Goal: Information Seeking & Learning: Learn about a topic

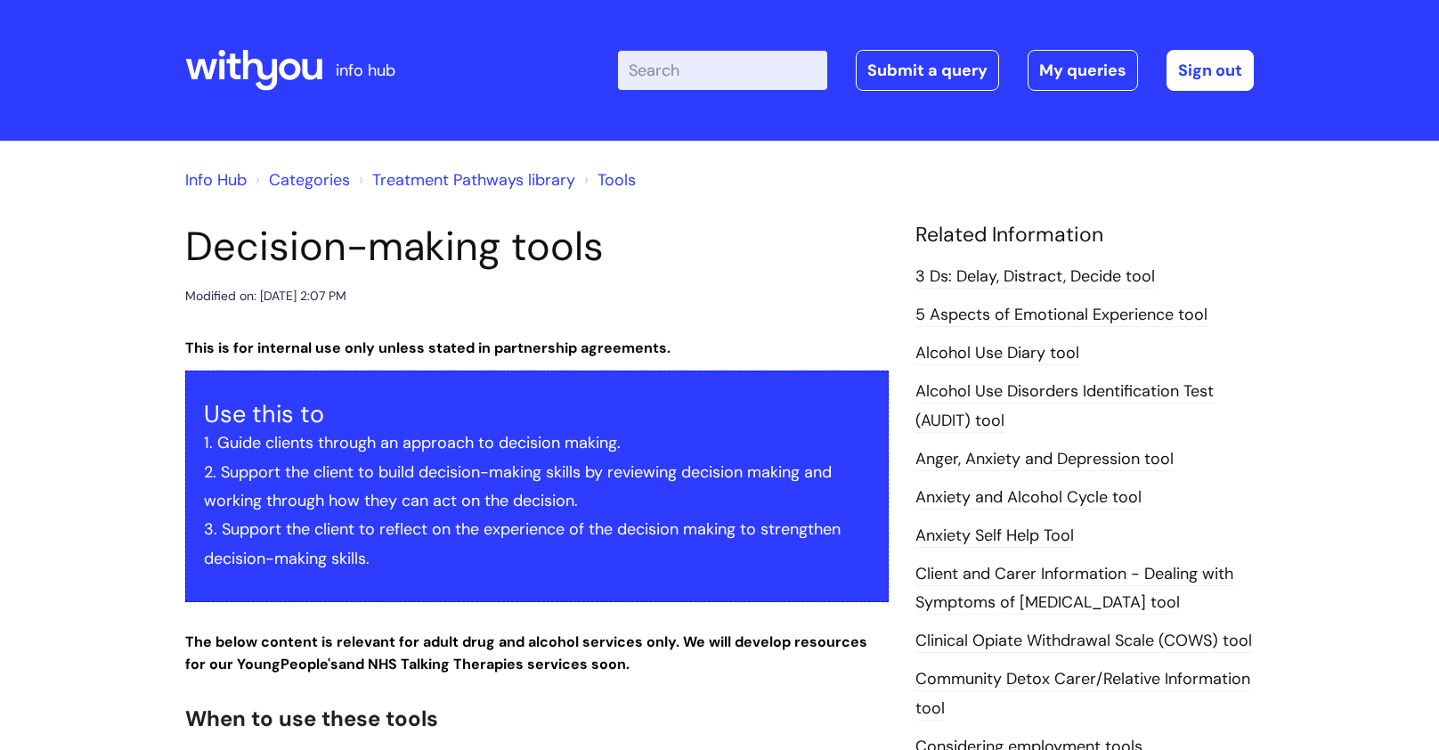
click at [681, 83] on input "Enter your search term here..." at bounding box center [722, 70] width 209 height 39
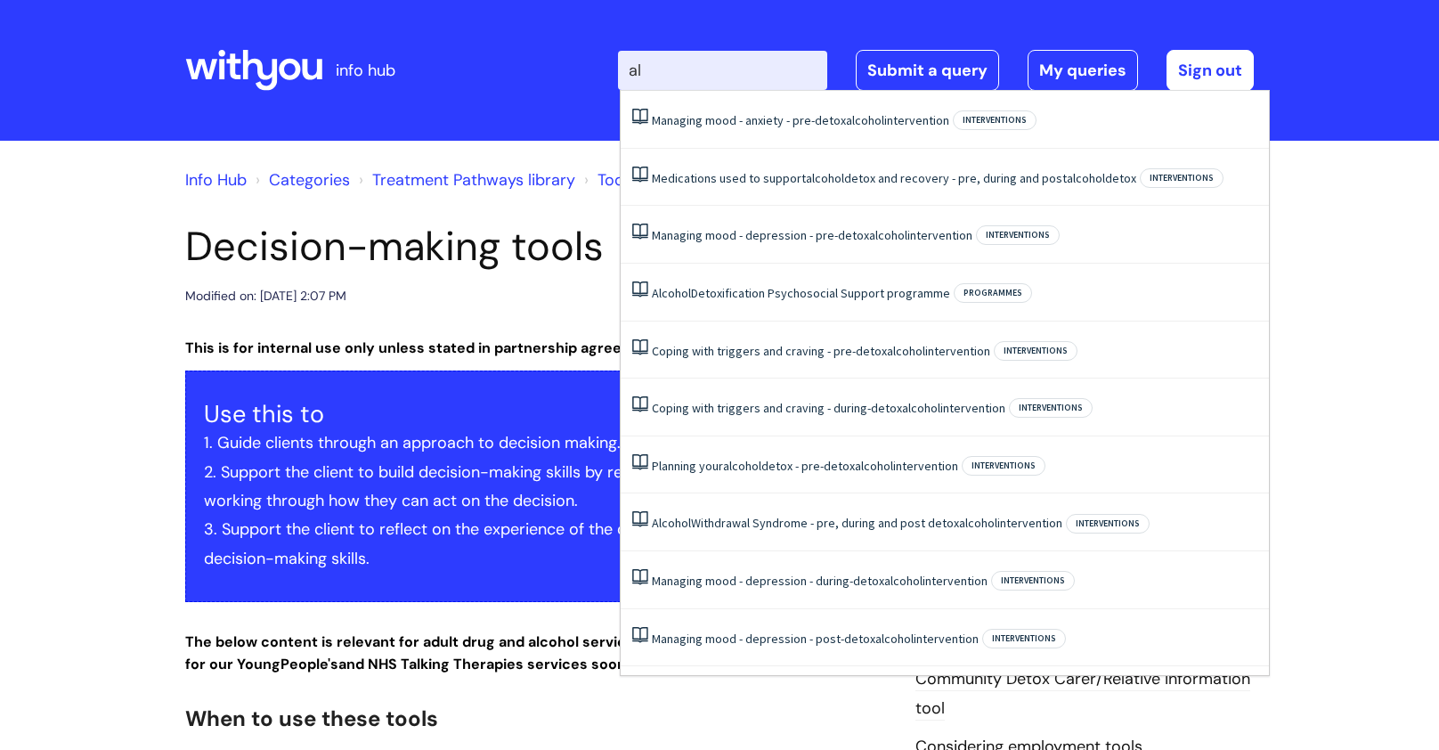
type input "a"
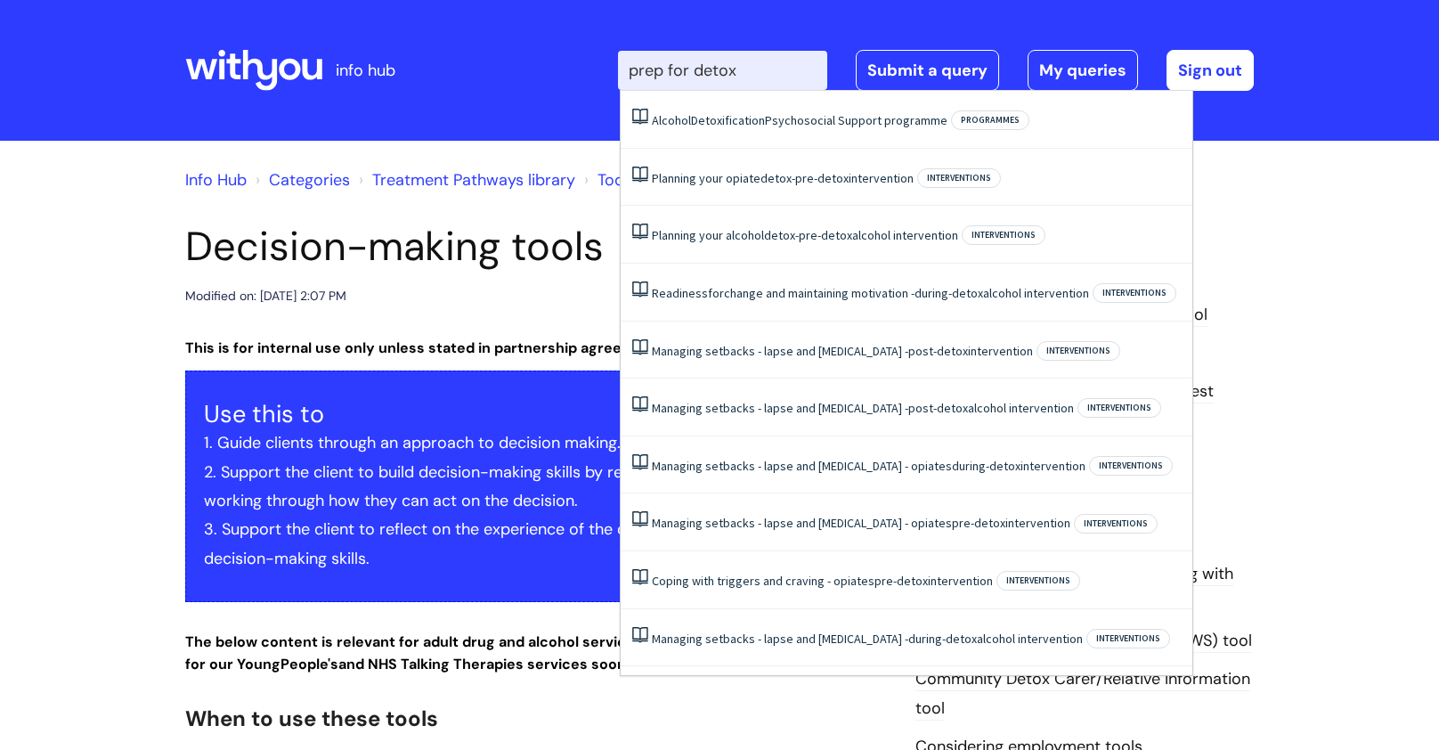
type input "prep for detox"
click button "Search" at bounding box center [0, 0] width 0 height 0
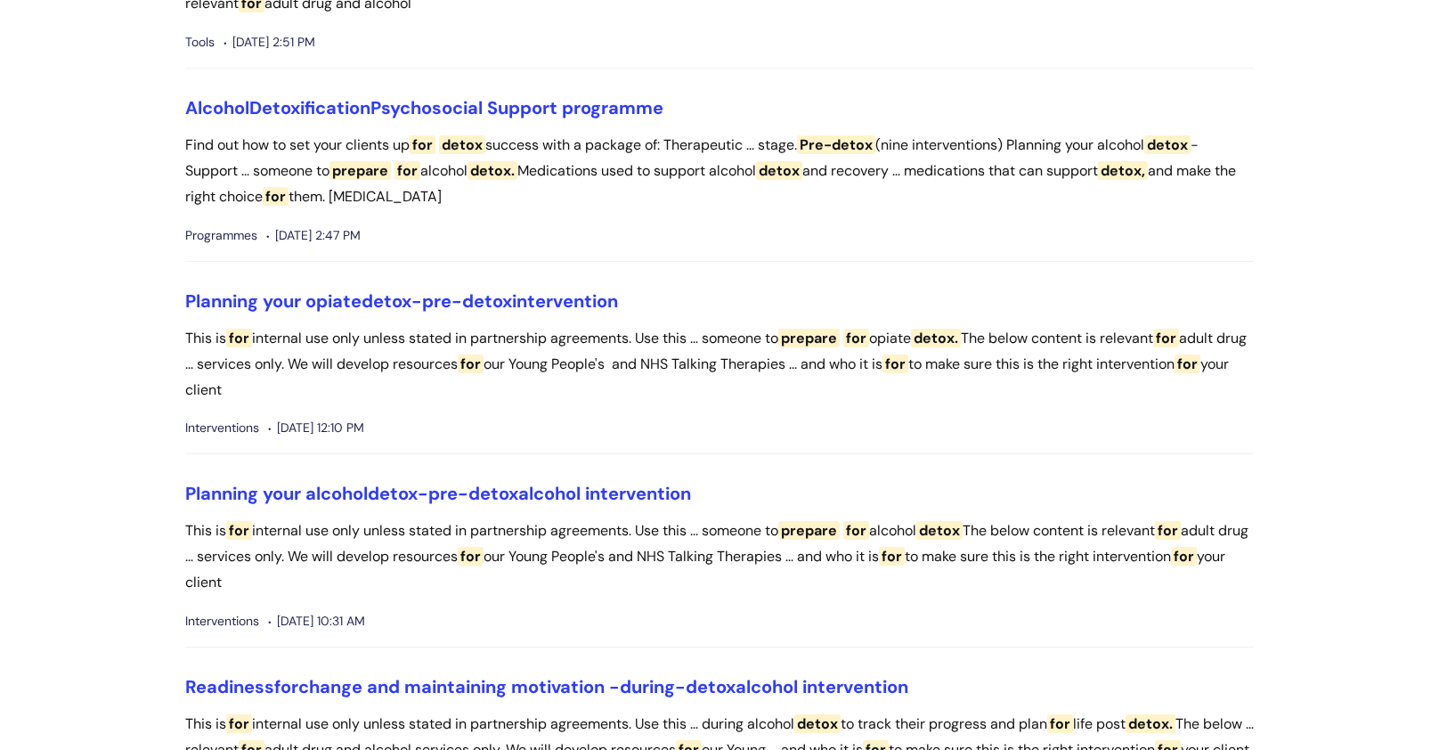
scroll to position [702, 0]
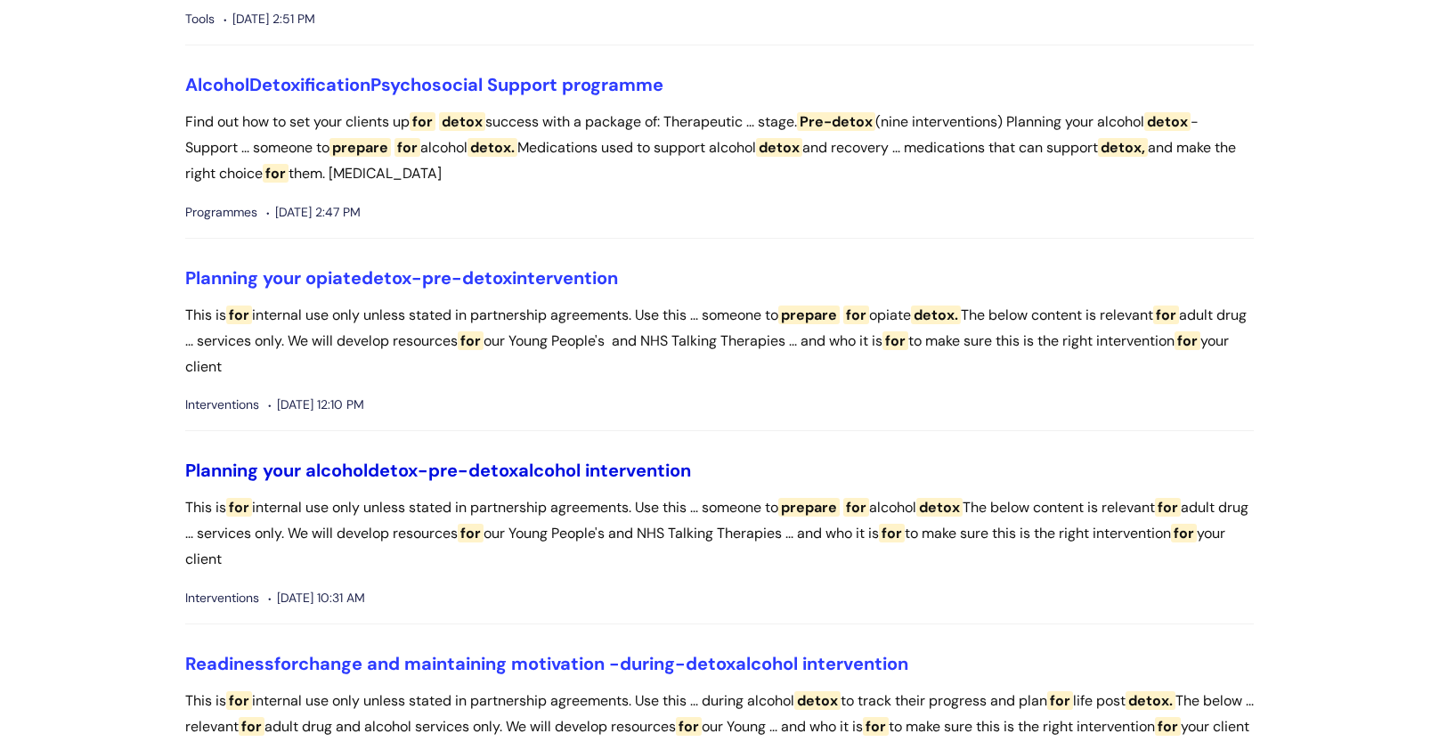
click at [485, 460] on span "pre-detox" at bounding box center [473, 470] width 90 height 23
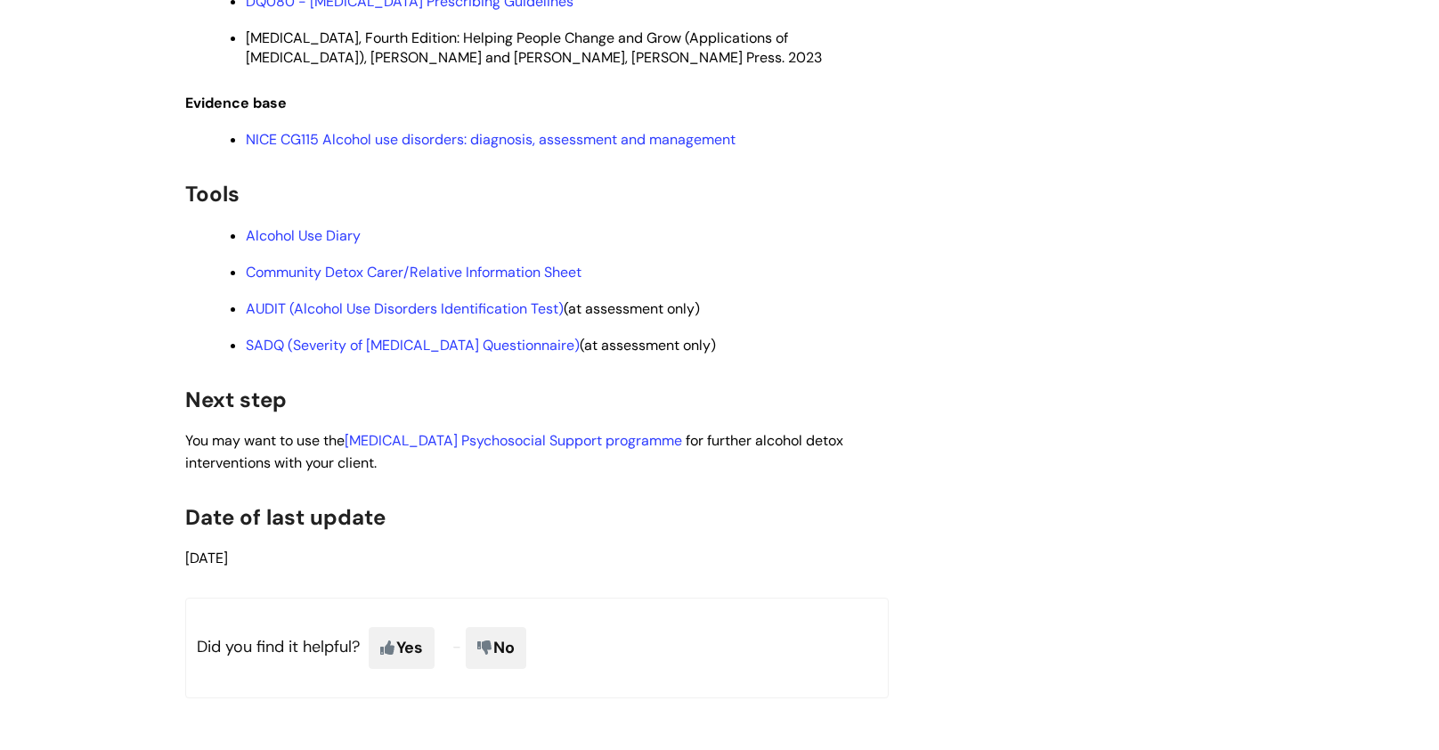
scroll to position [3045, 0]
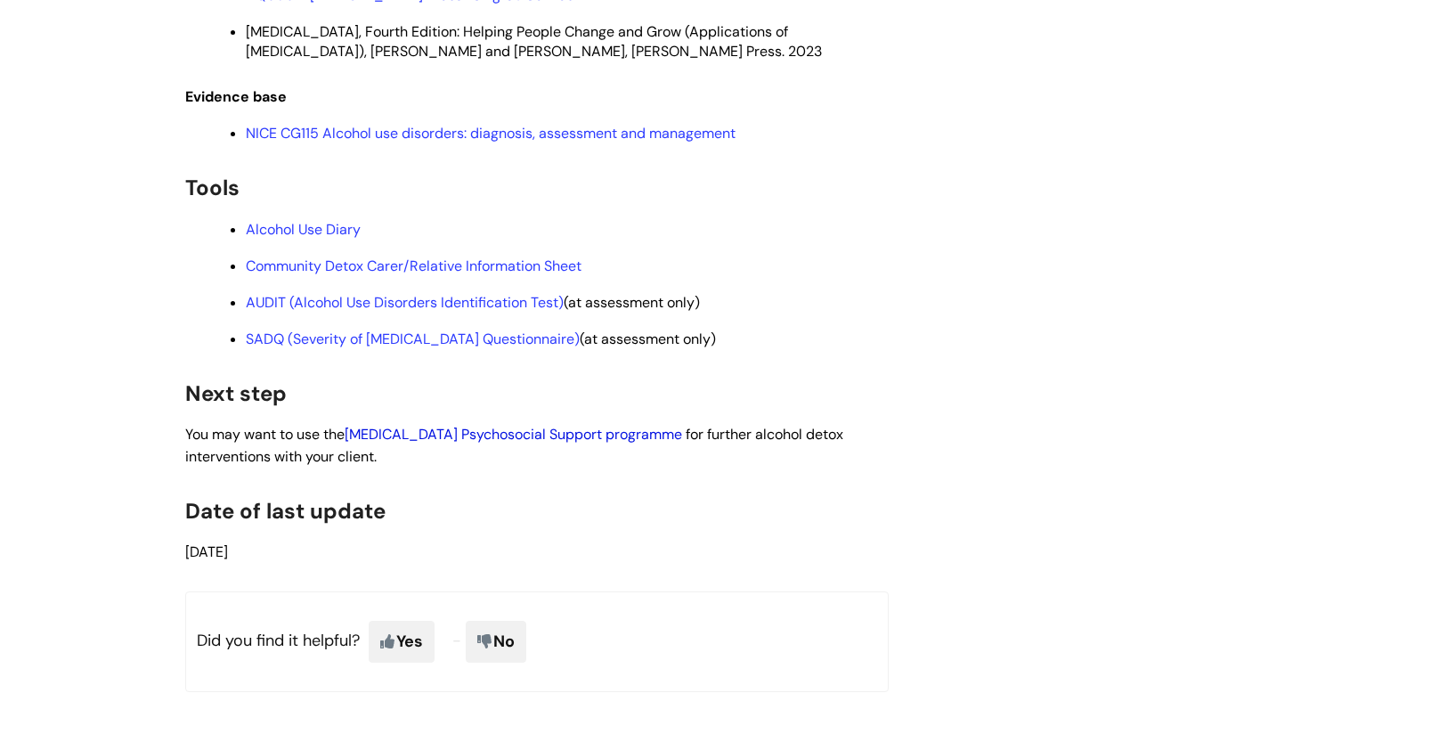
click at [472, 444] on link "[MEDICAL_DATA] Psychosocial Support programme" at bounding box center [514, 434] width 338 height 19
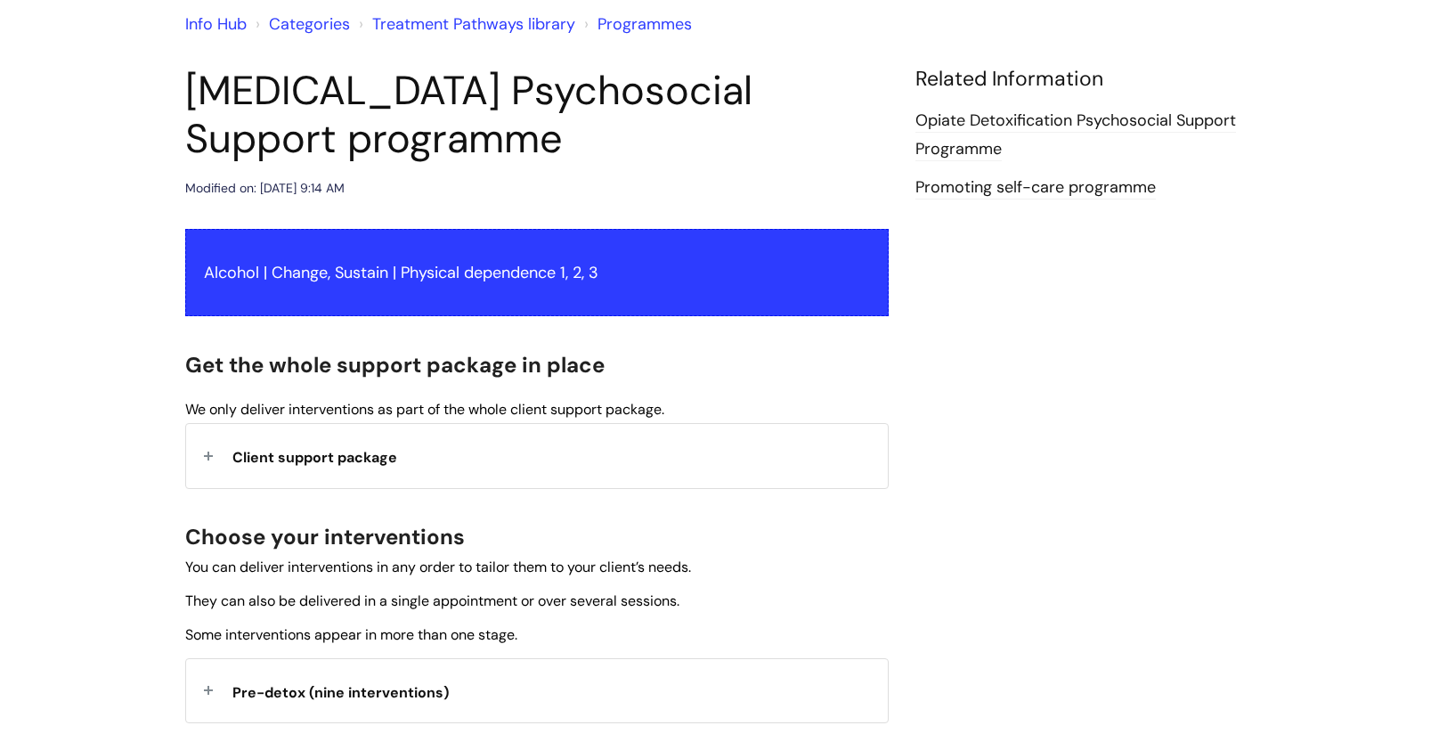
scroll to position [170, 0]
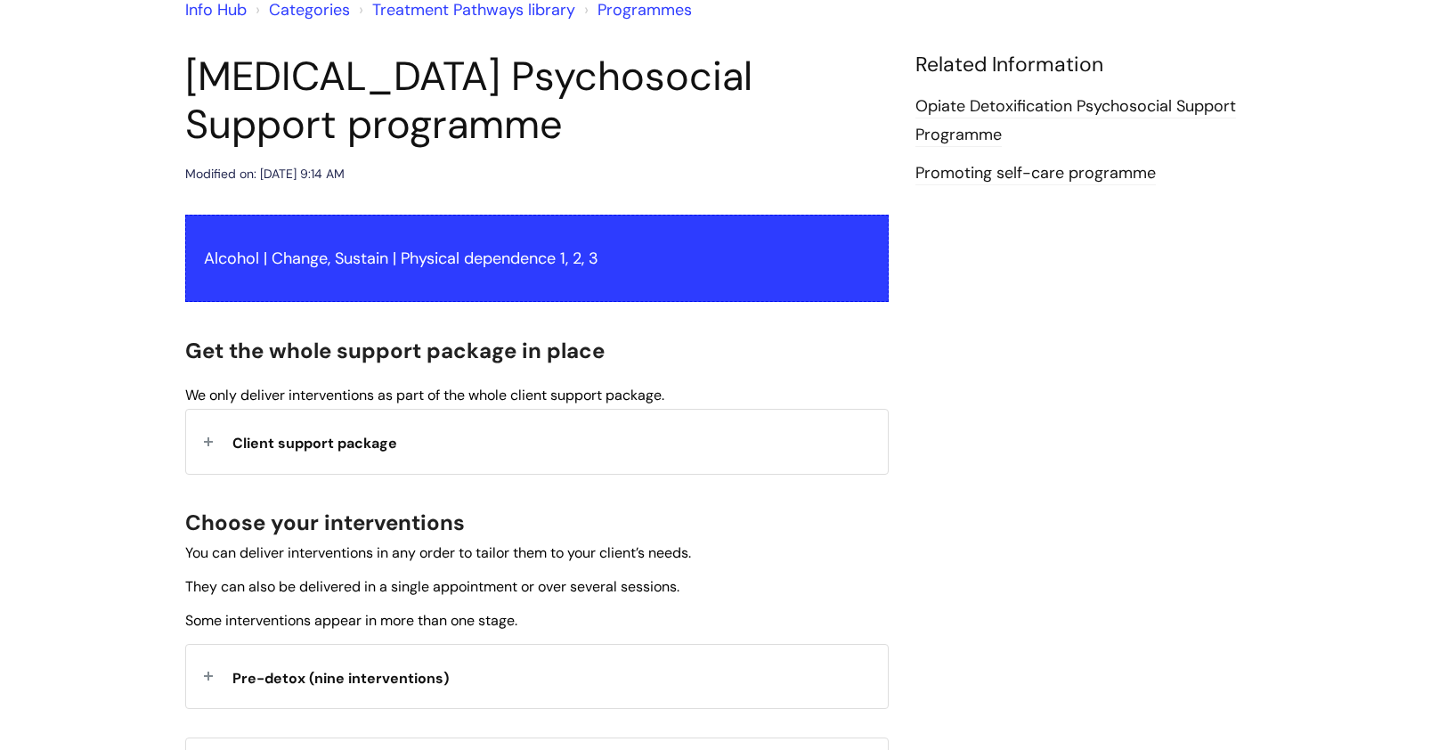
click at [299, 444] on span "Client support package" at bounding box center [314, 443] width 165 height 19
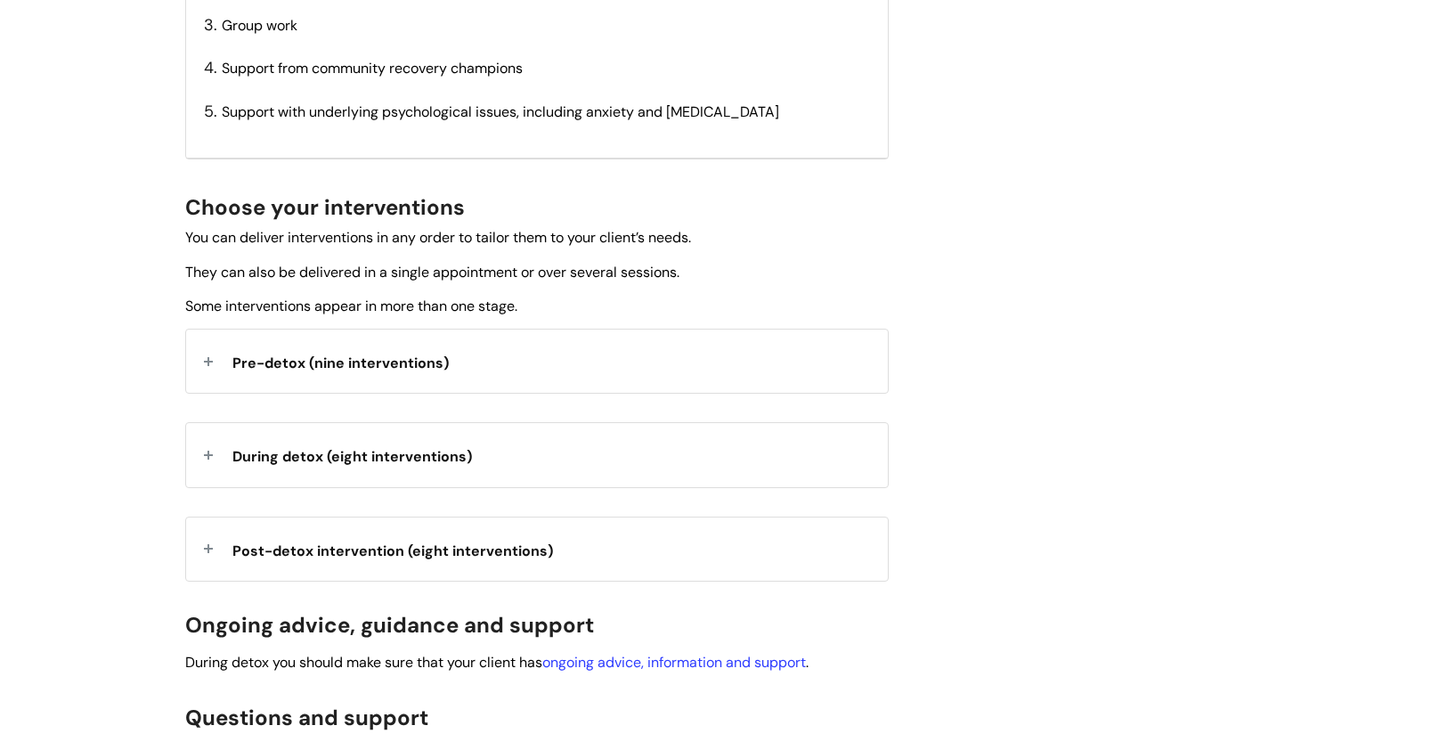
scroll to position [786, 0]
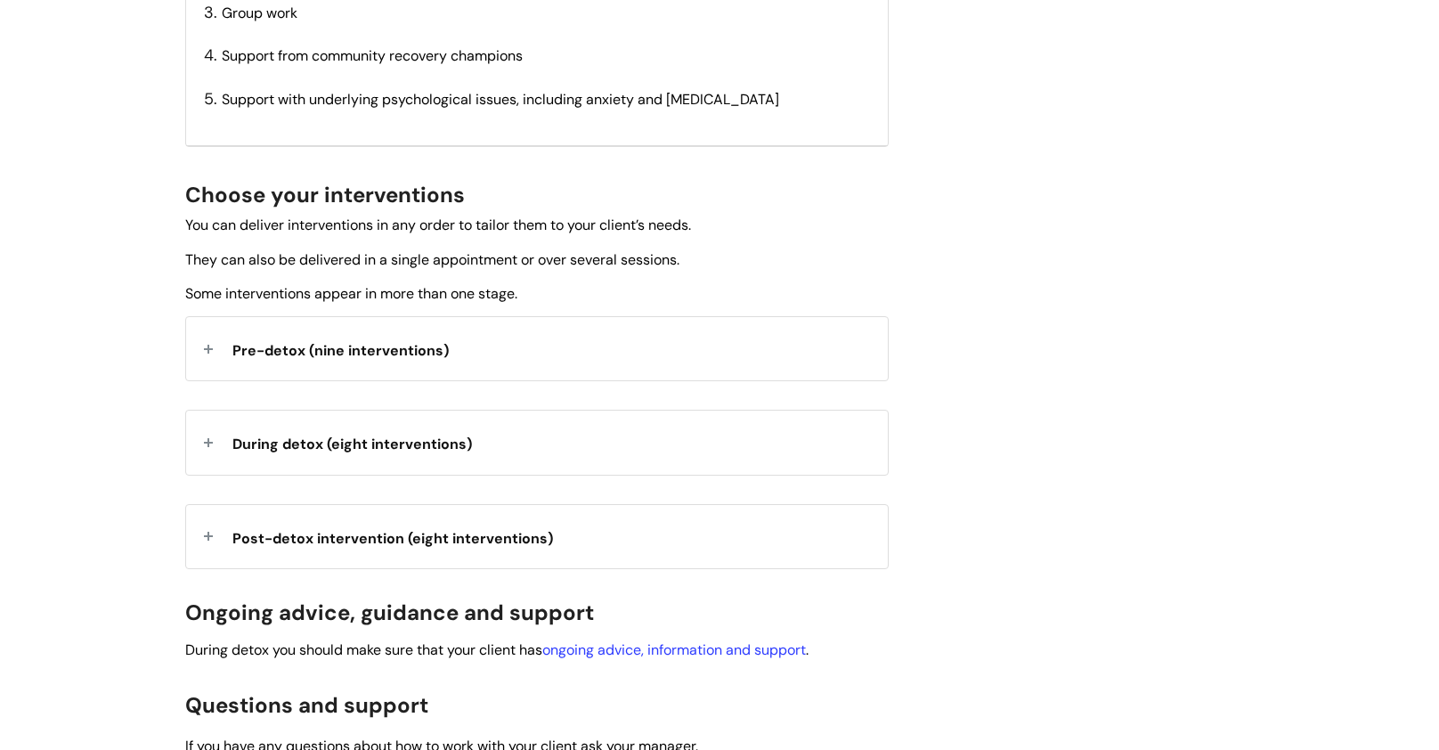
click at [231, 334] on div "Pre-detox (nine interventions)" at bounding box center [537, 348] width 702 height 63
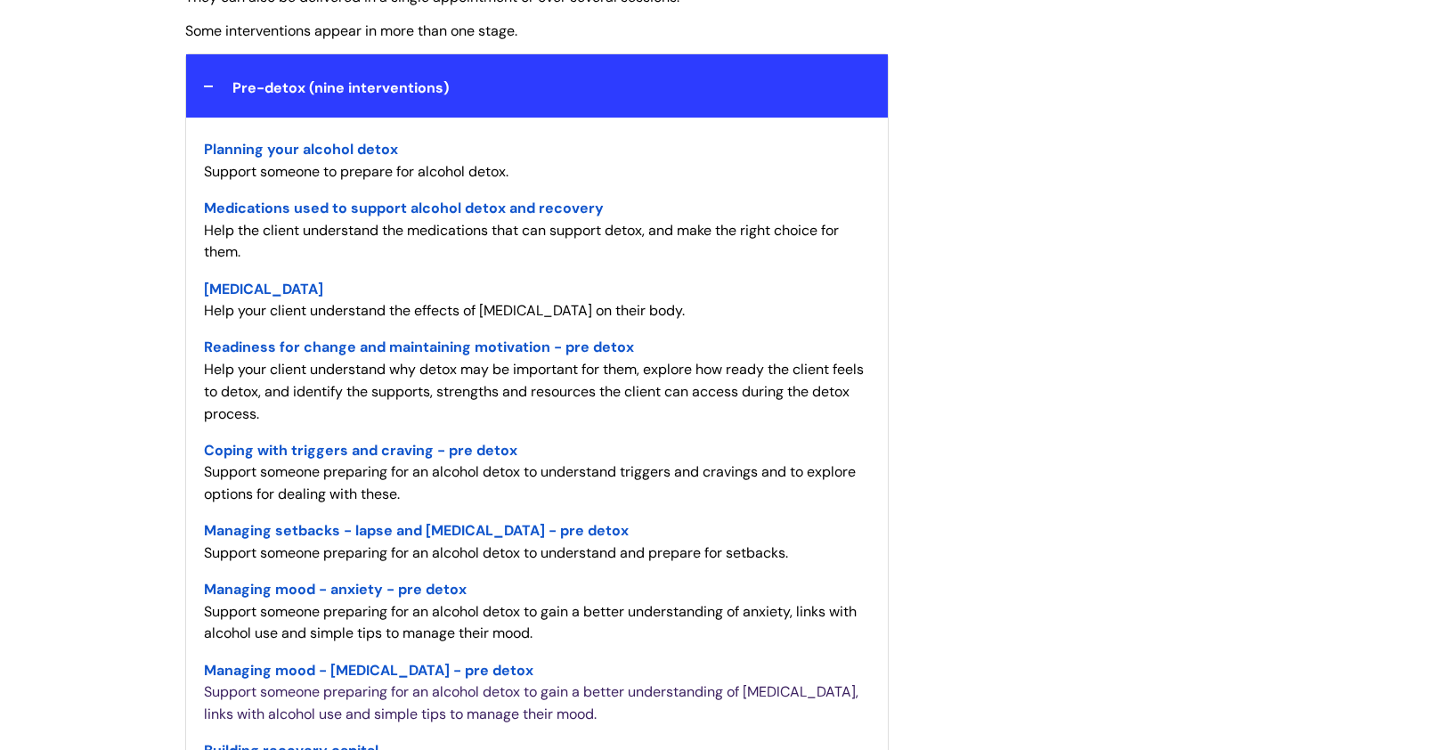
scroll to position [1048, 0]
click at [300, 143] on span "Planning your alcohol detox" at bounding box center [301, 150] width 194 height 19
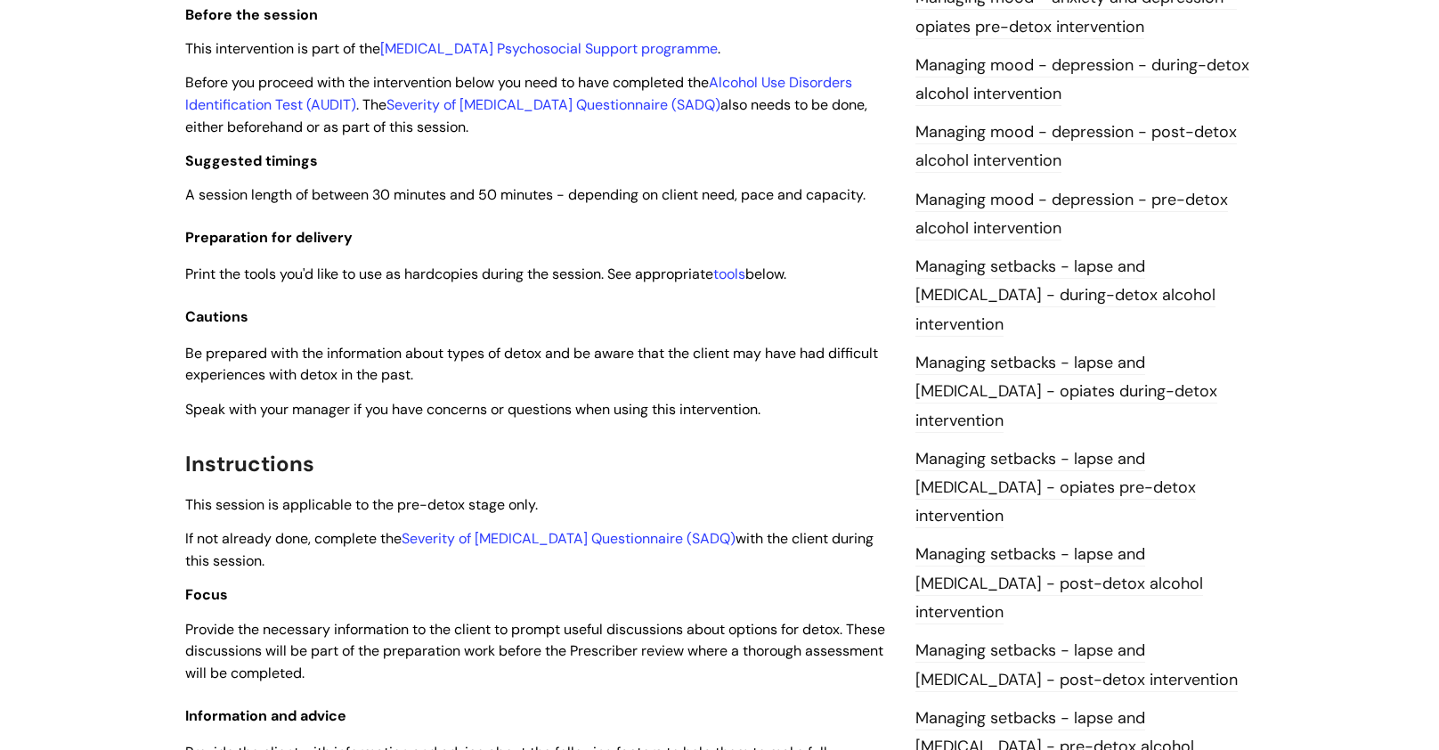
scroll to position [1046, 0]
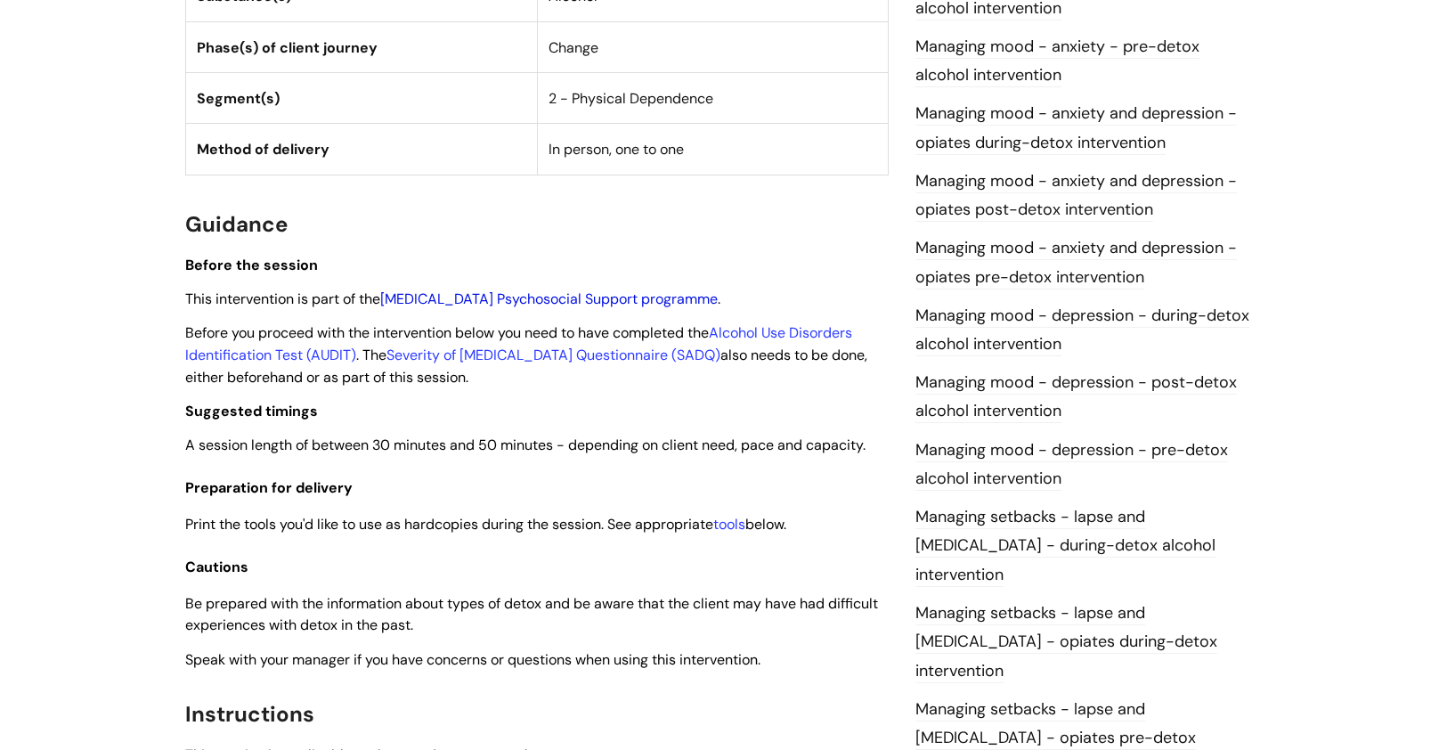
click at [505, 295] on link "Alcohol Detoxification Psychosocial Support programme" at bounding box center [549, 298] width 338 height 19
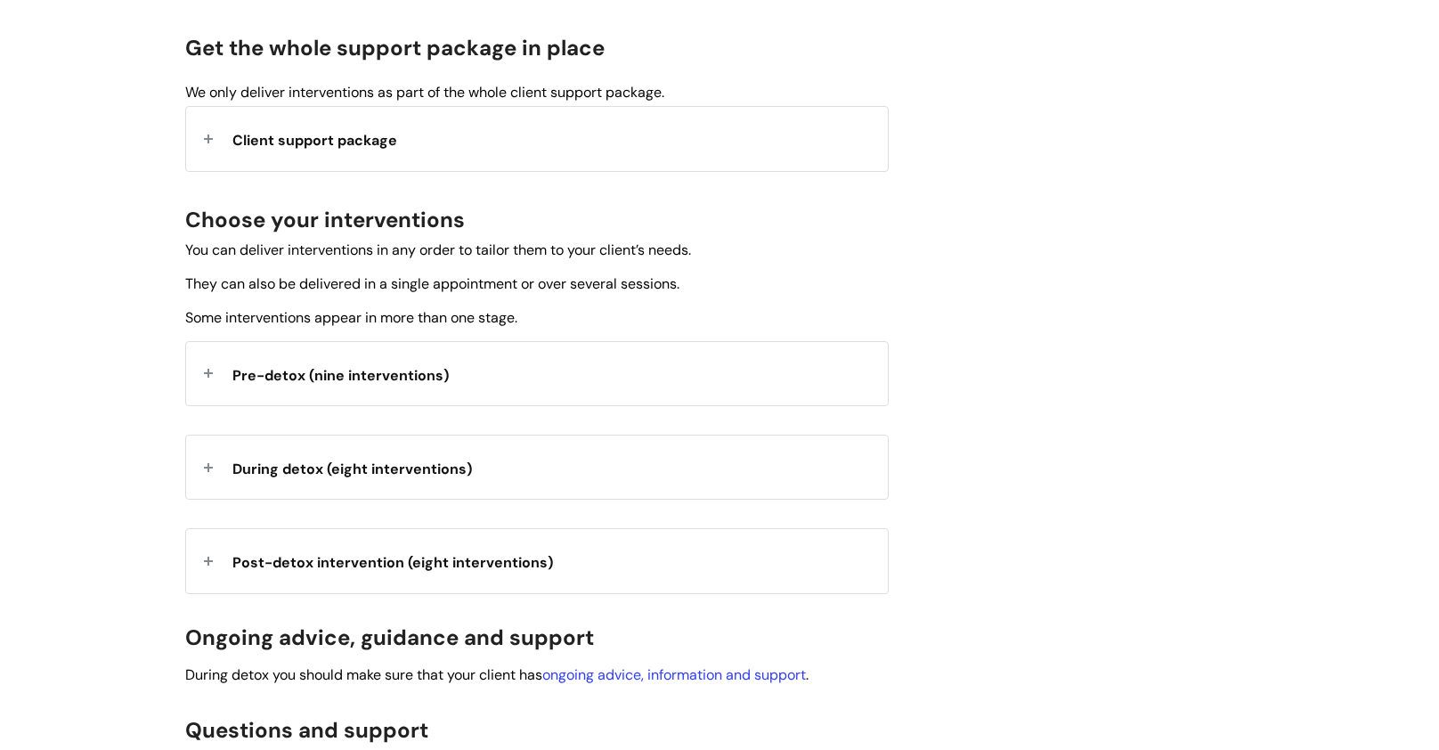
click at [397, 387] on div "Pre-detox (nine interventions)" at bounding box center [537, 373] width 702 height 63
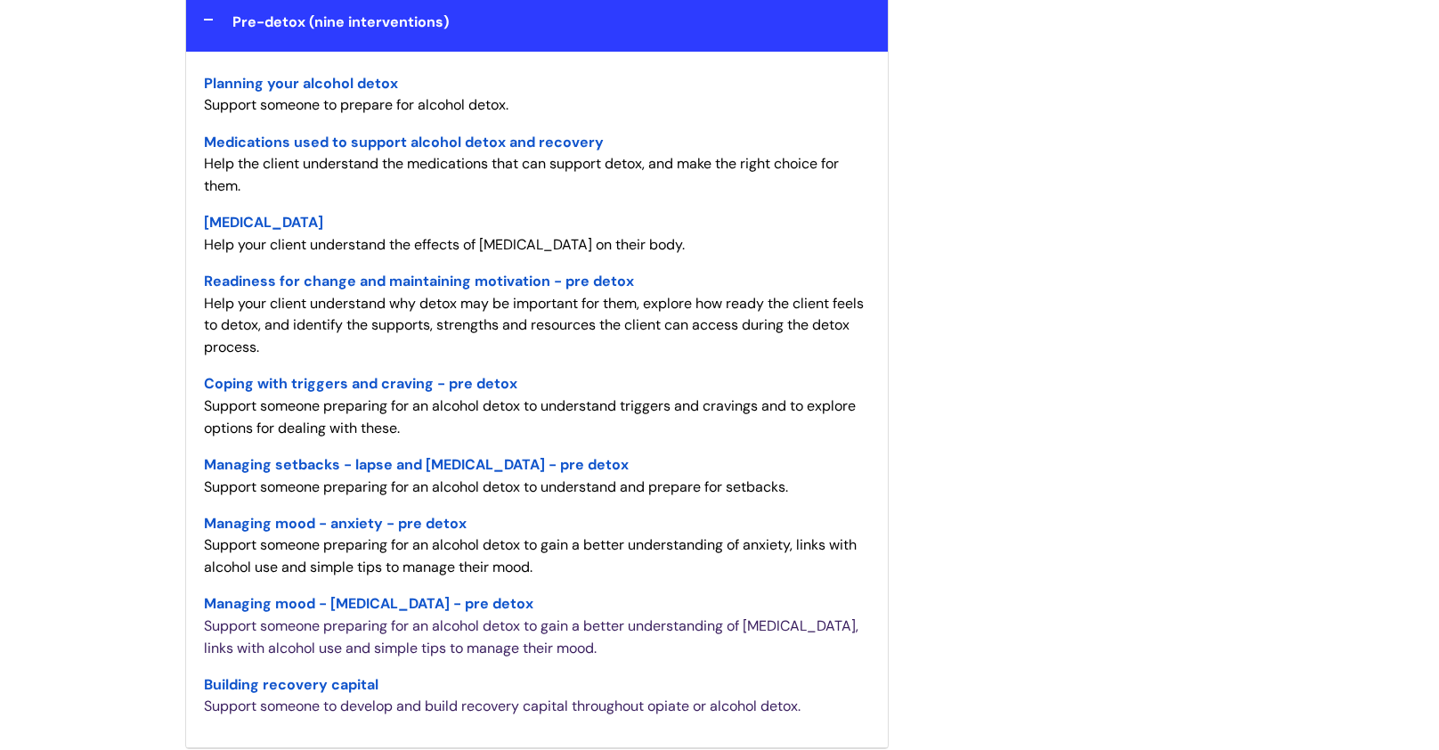
scroll to position [829, 0]
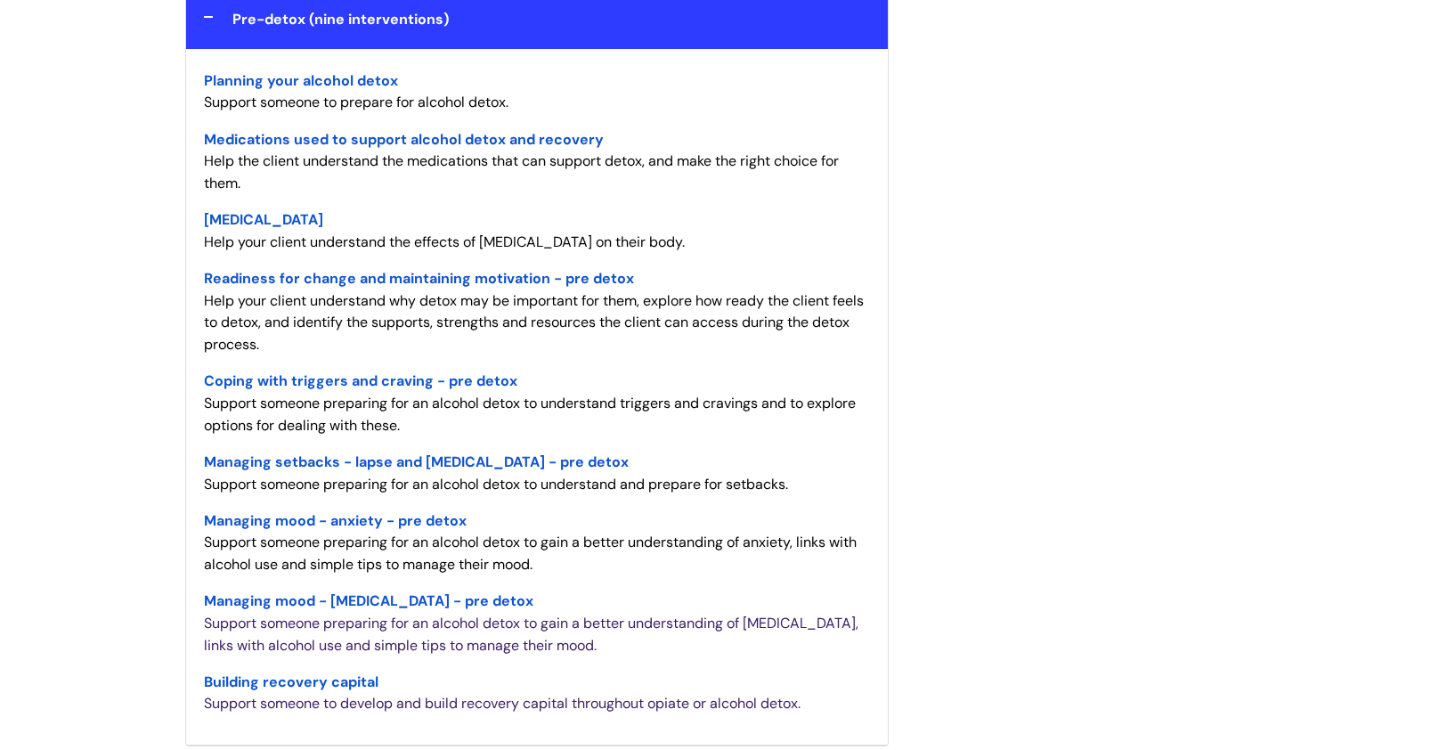
click at [407, 269] on span "Readiness for change and maintaining motivation - pre detox" at bounding box center [419, 278] width 430 height 19
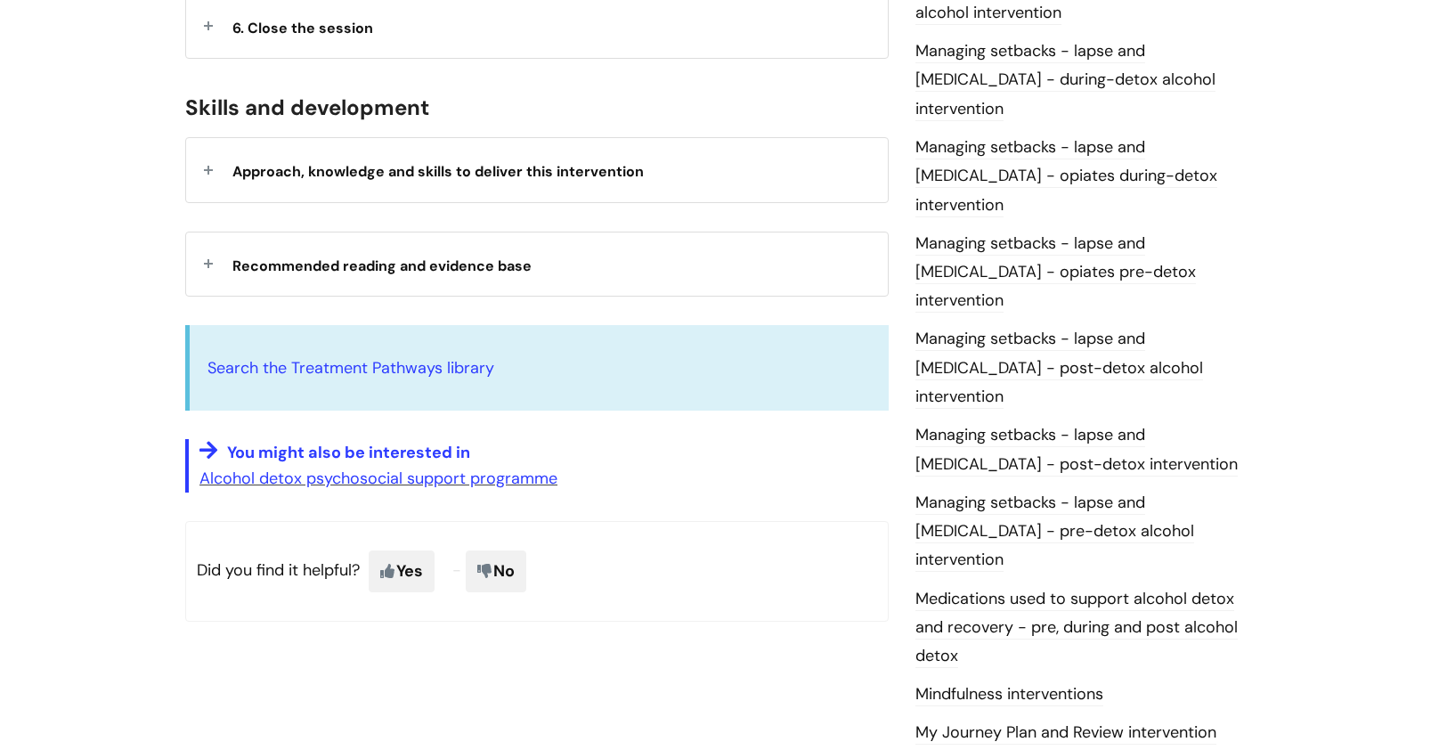
scroll to position [1525, 0]
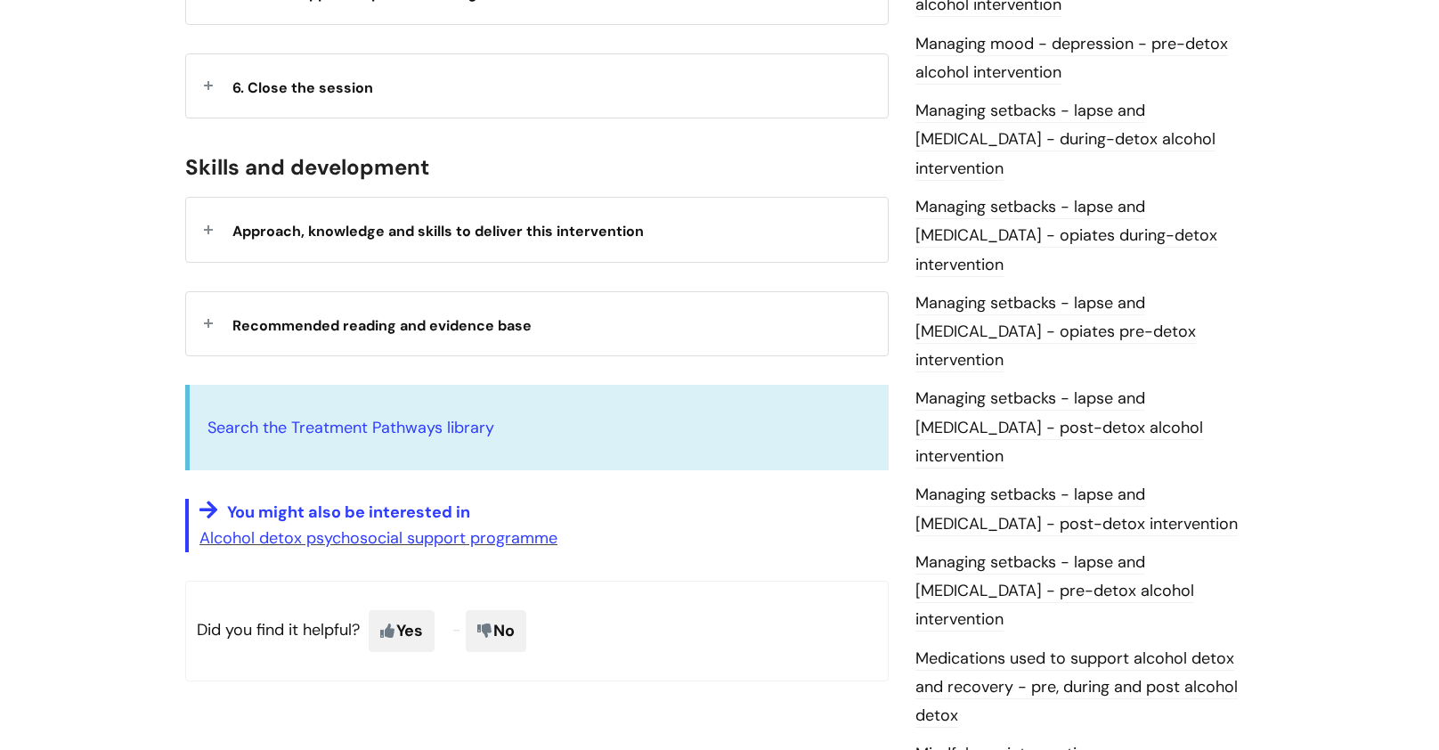
click at [270, 296] on div "Recommended reading and evidence base" at bounding box center [537, 323] width 702 height 63
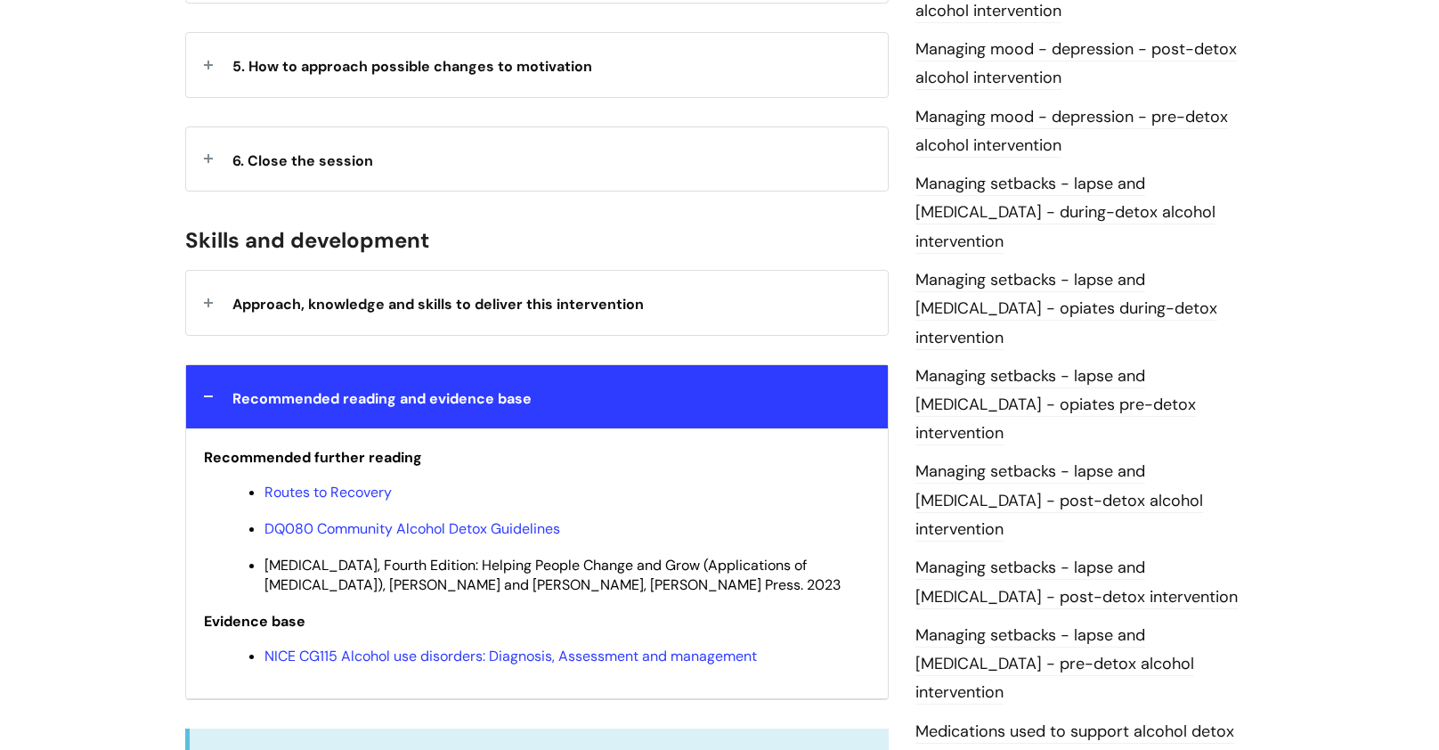
click at [298, 289] on strong "Approach, knowledge and skills to deliver this intervention" at bounding box center [438, 302] width 412 height 27
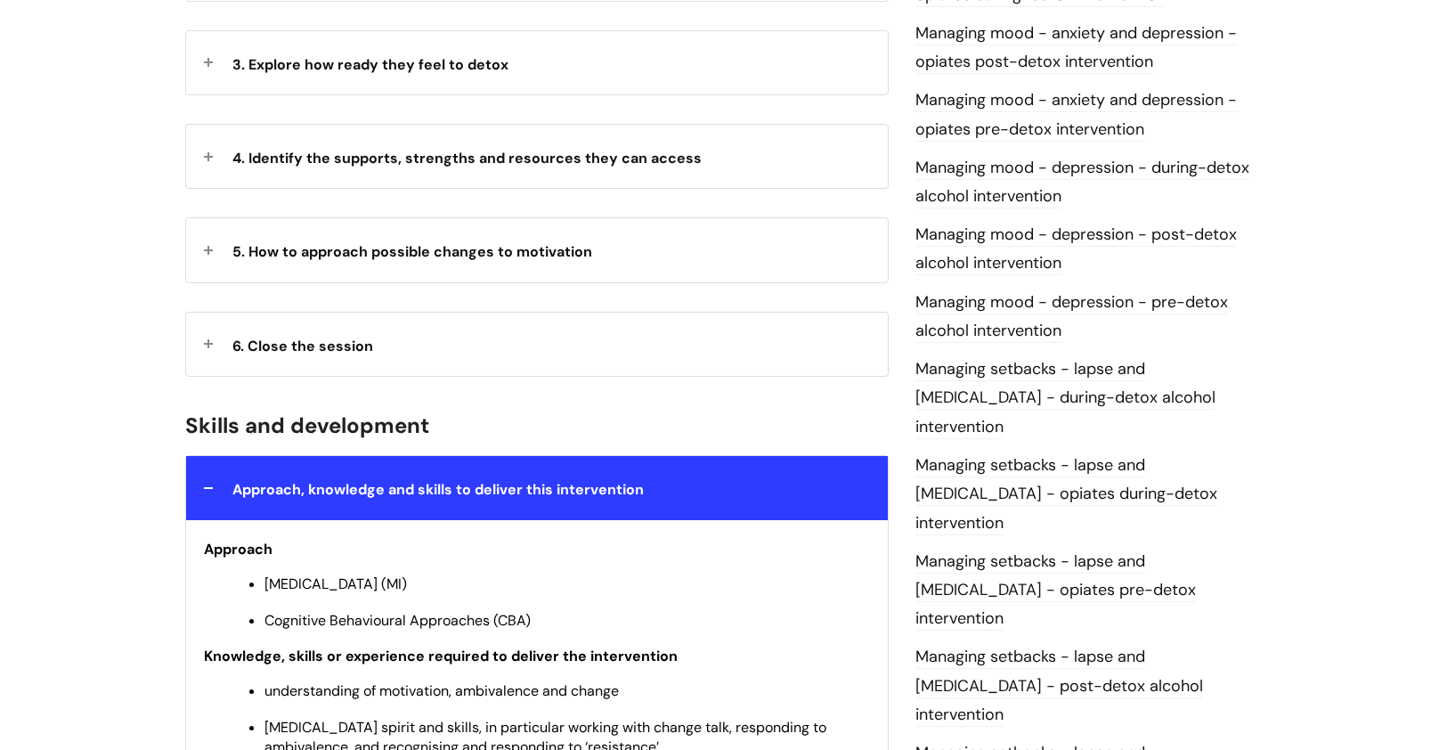
click at [348, 330] on strong "6. Close the session" at bounding box center [302, 343] width 141 height 27
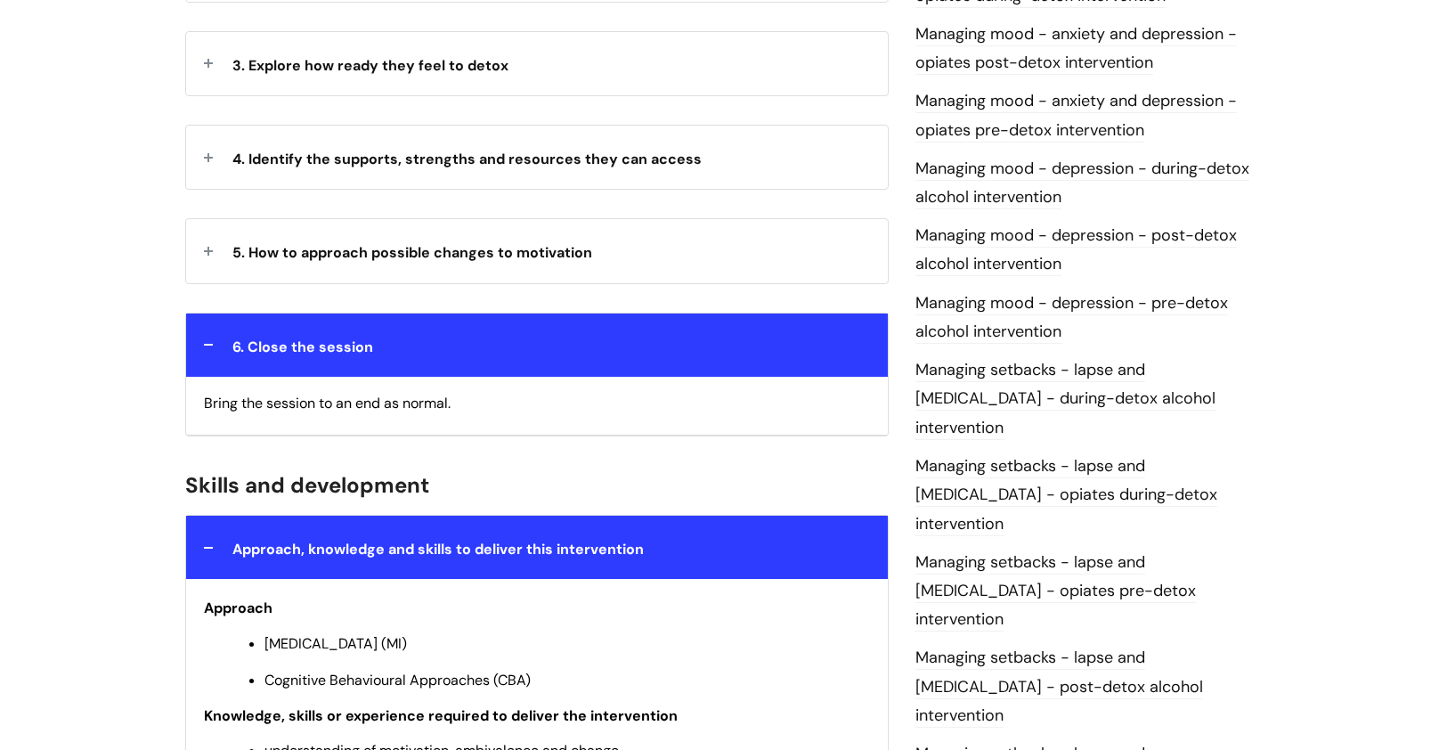
click at [348, 227] on div "5. How to approach possible changes to motivation" at bounding box center [537, 250] width 702 height 63
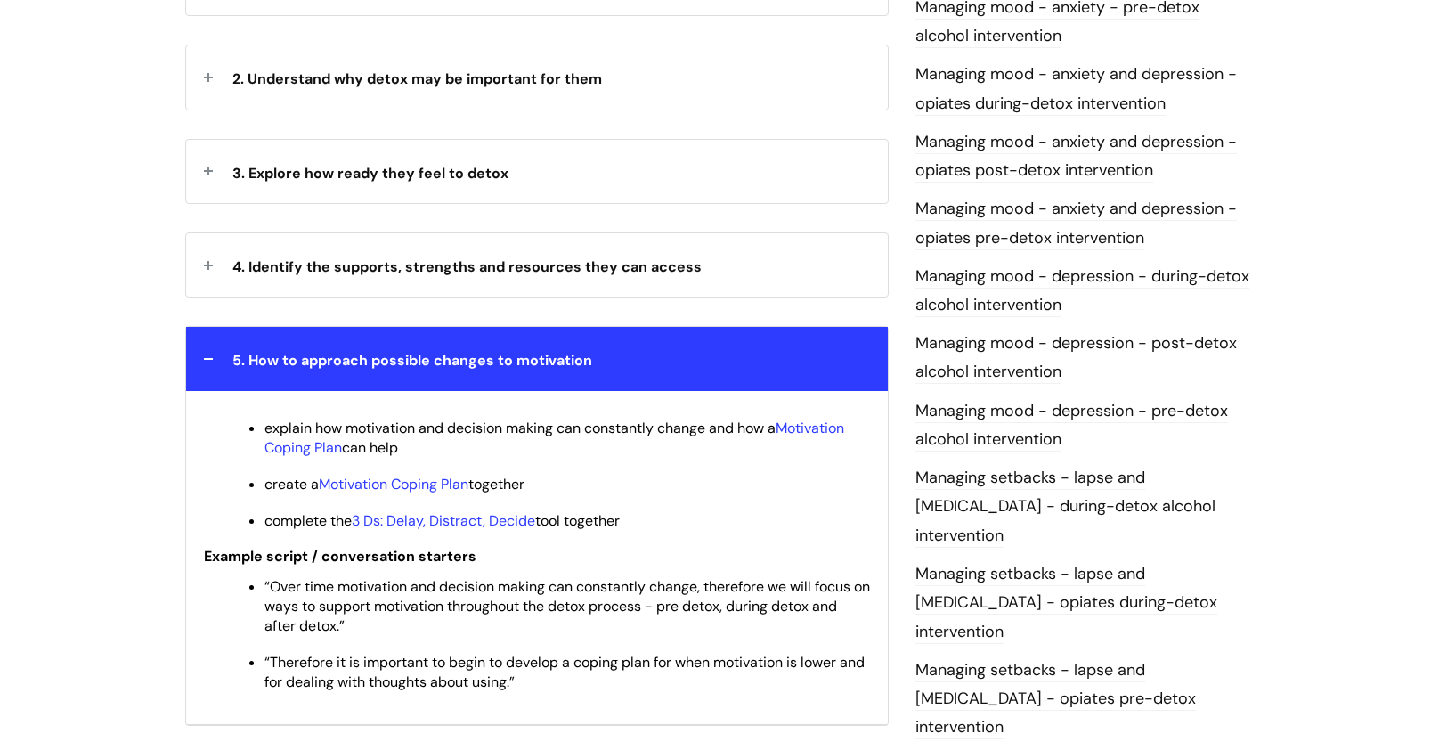
scroll to position [1074, 0]
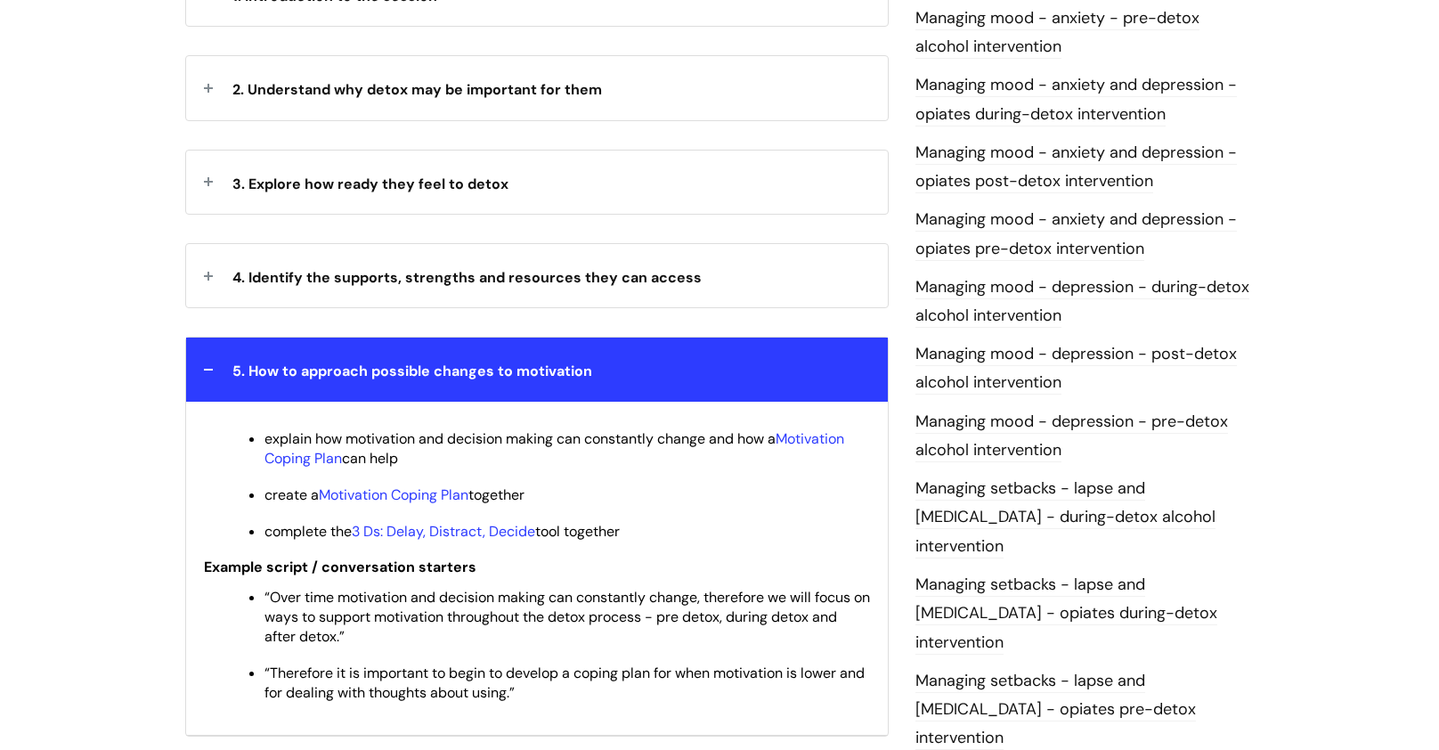
click at [335, 262] on strong "4. Identify the supports, strengths and resources they can access" at bounding box center [466, 275] width 469 height 27
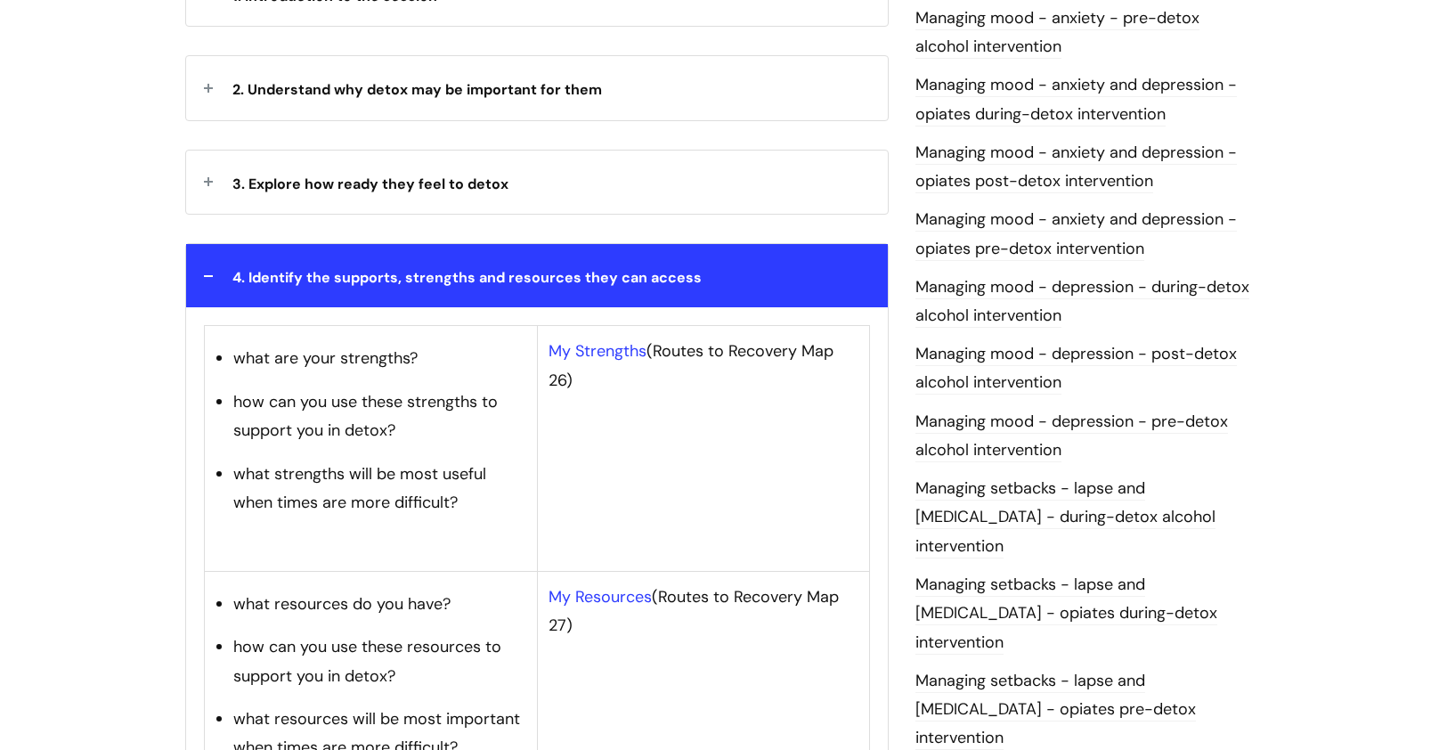
click at [302, 175] on span "3. Explore how ready they feel to detox" at bounding box center [370, 184] width 276 height 19
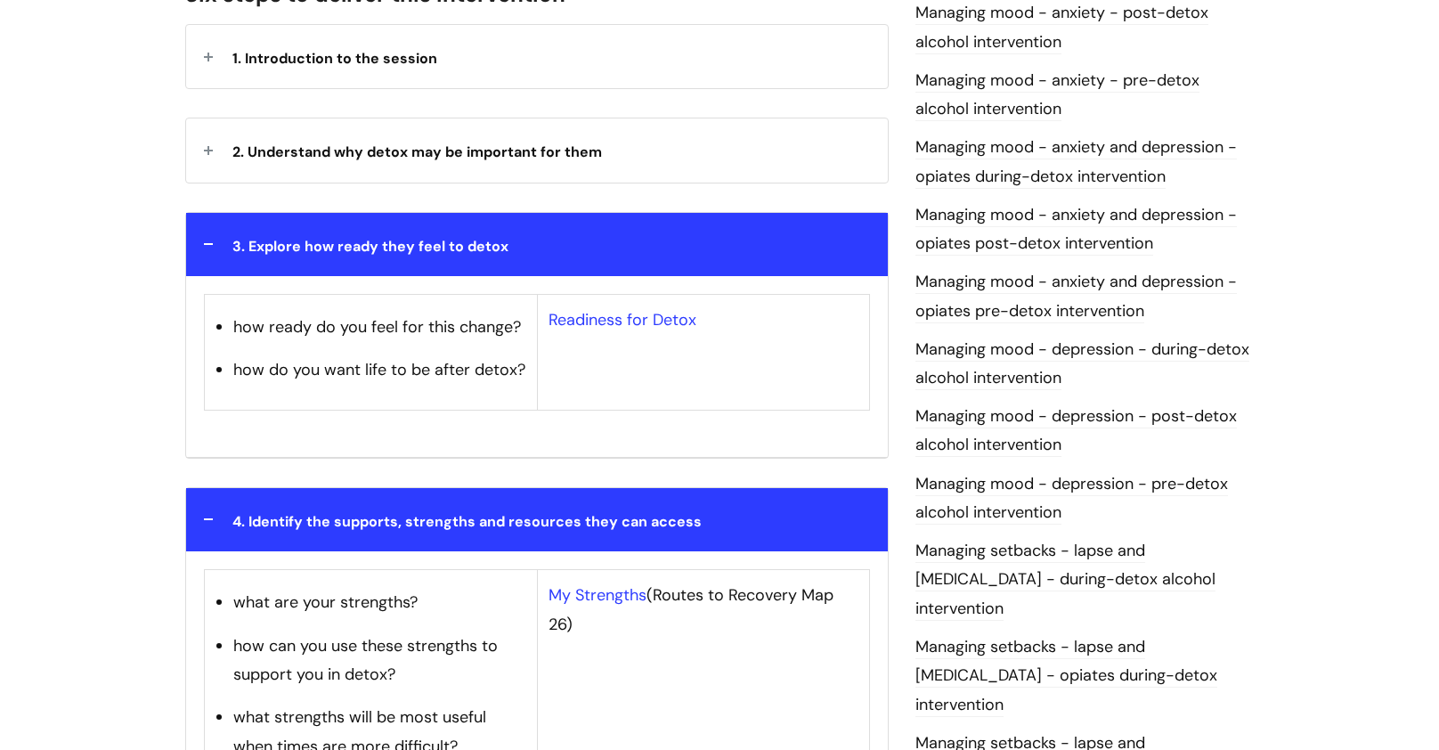
scroll to position [865, 0]
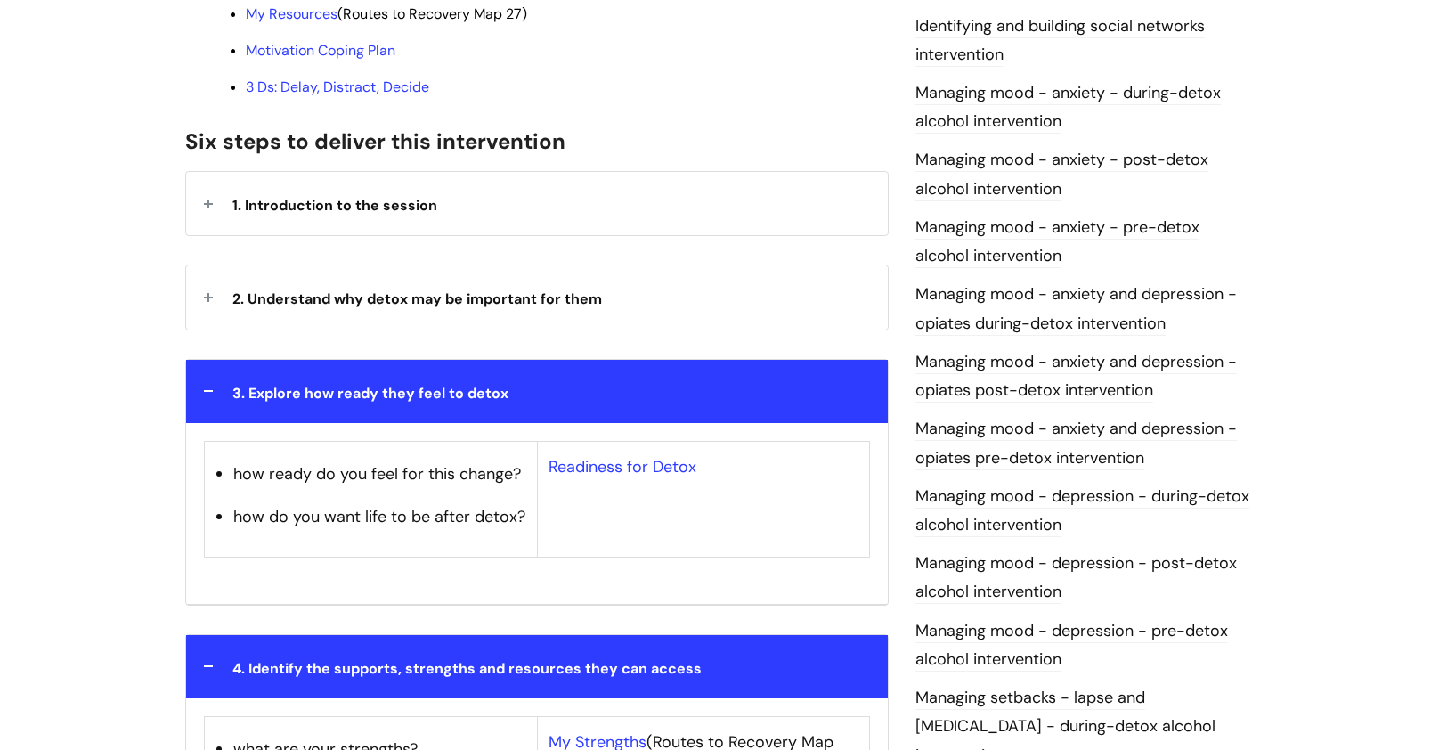
click at [299, 184] on div "1. Introduction to the session" at bounding box center [537, 203] width 702 height 63
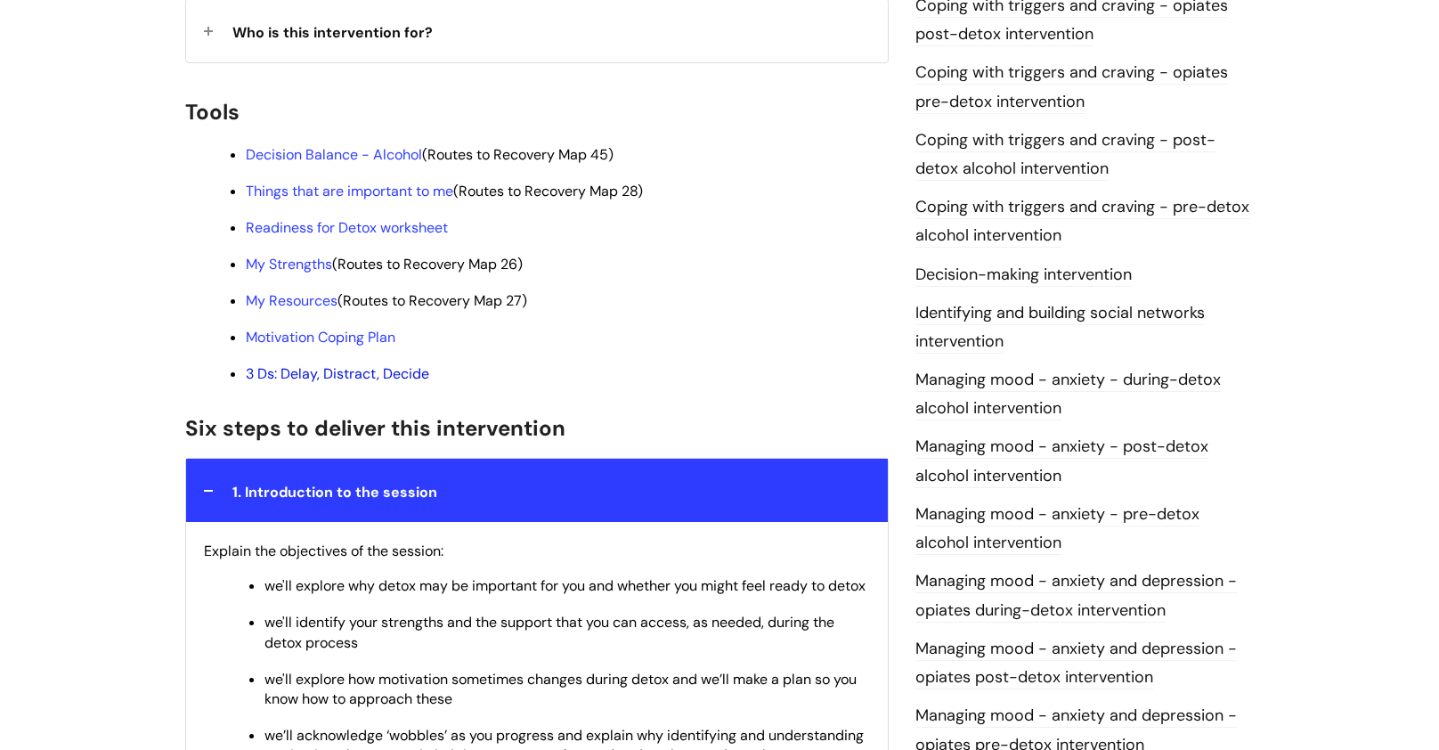
scroll to position [562, 0]
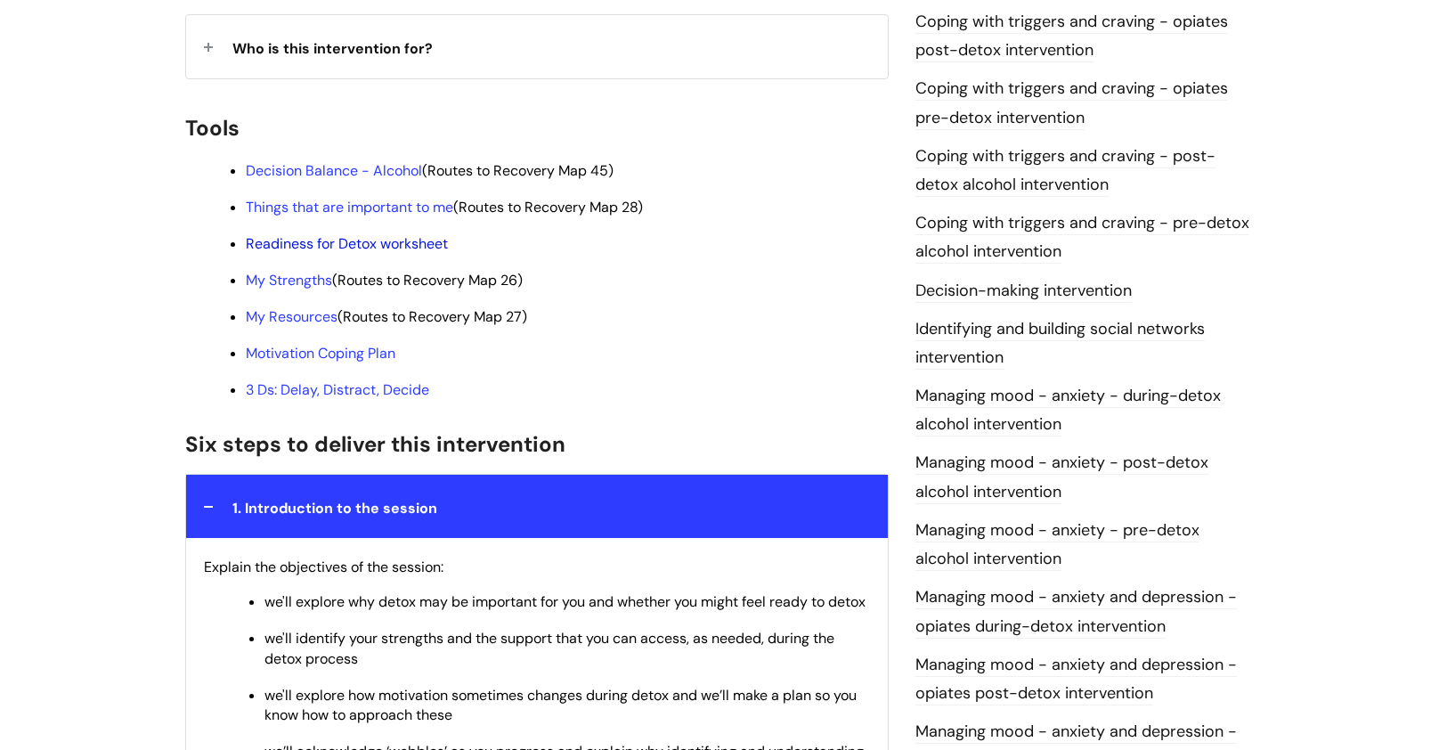
click at [308, 234] on link "Readiness for Detox worksheet" at bounding box center [347, 243] width 202 height 19
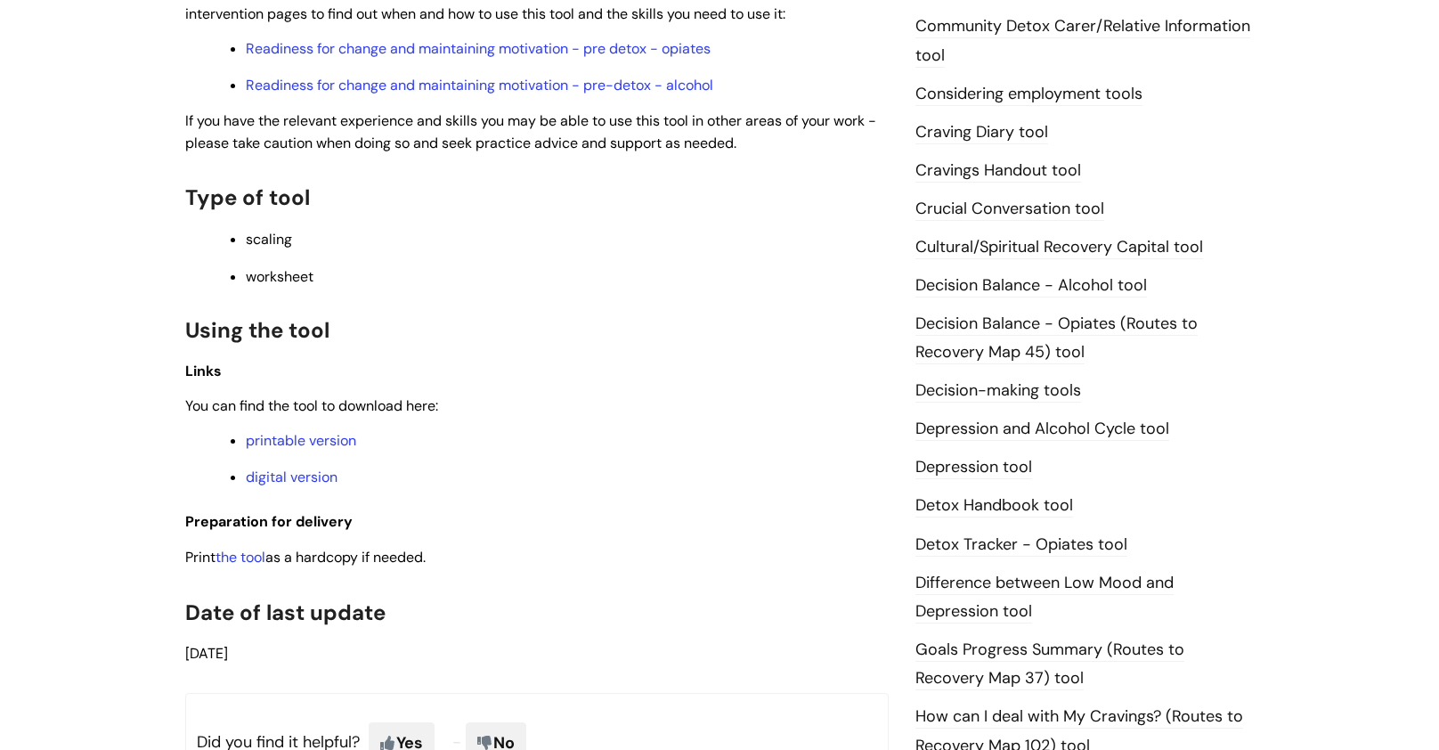
scroll to position [667, 0]
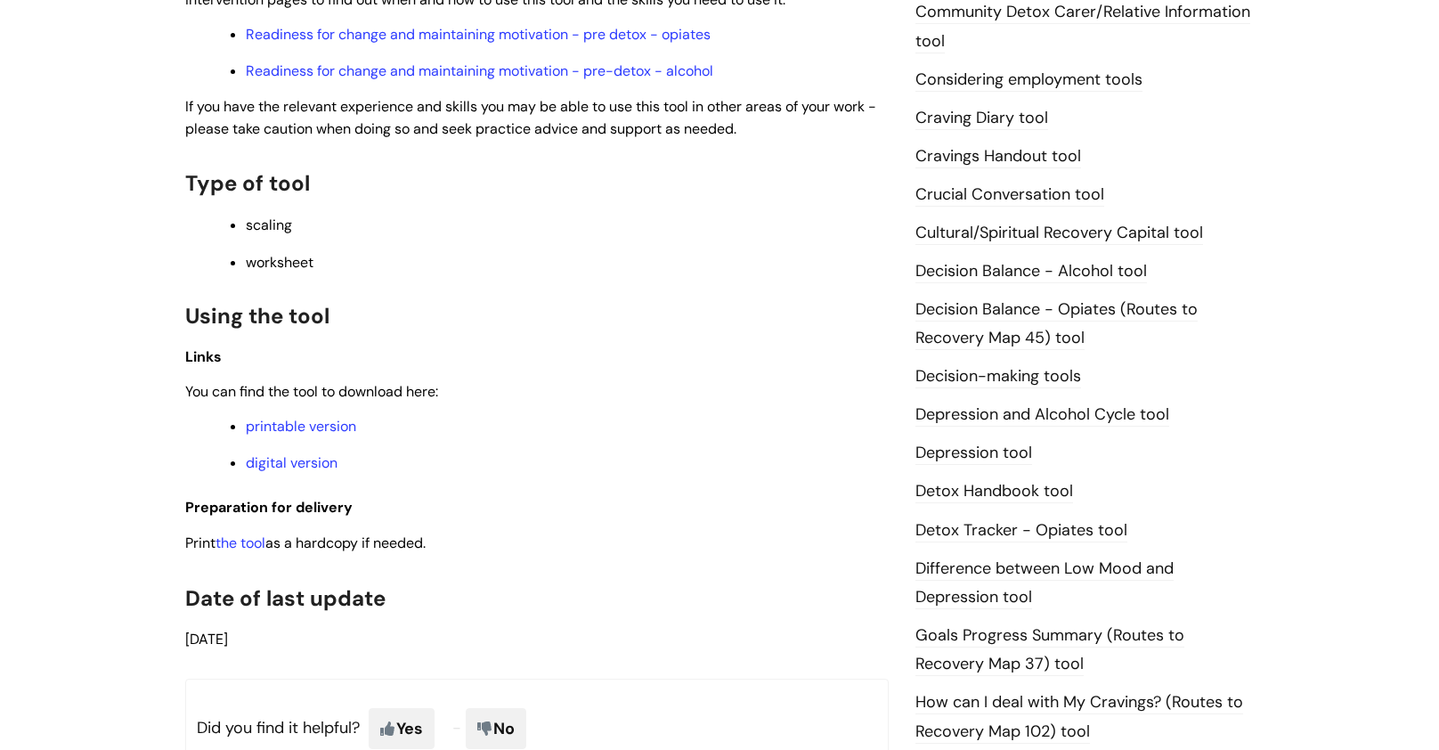
click at [306, 453] on li "digital version" at bounding box center [567, 462] width 643 height 22
click at [305, 463] on link "digital version" at bounding box center [292, 462] width 92 height 19
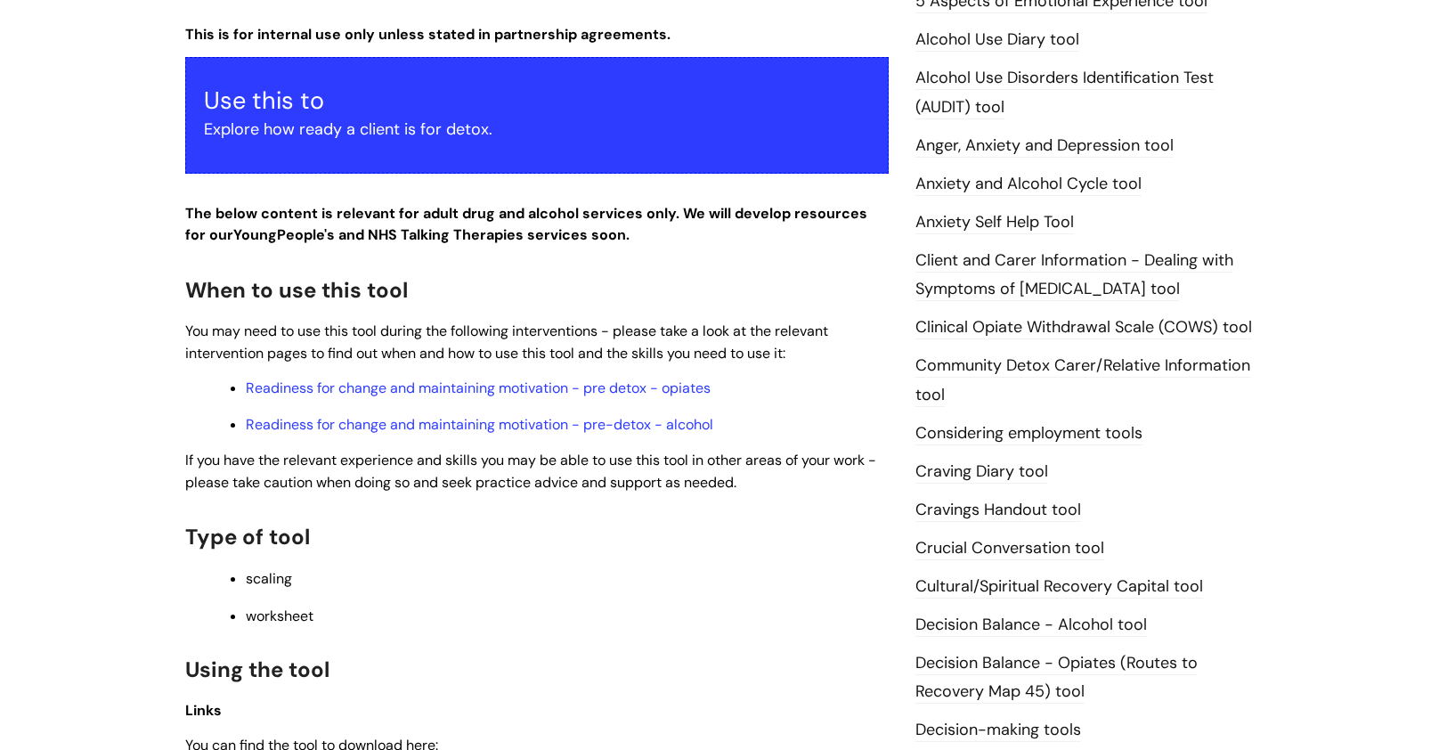
scroll to position [315, 0]
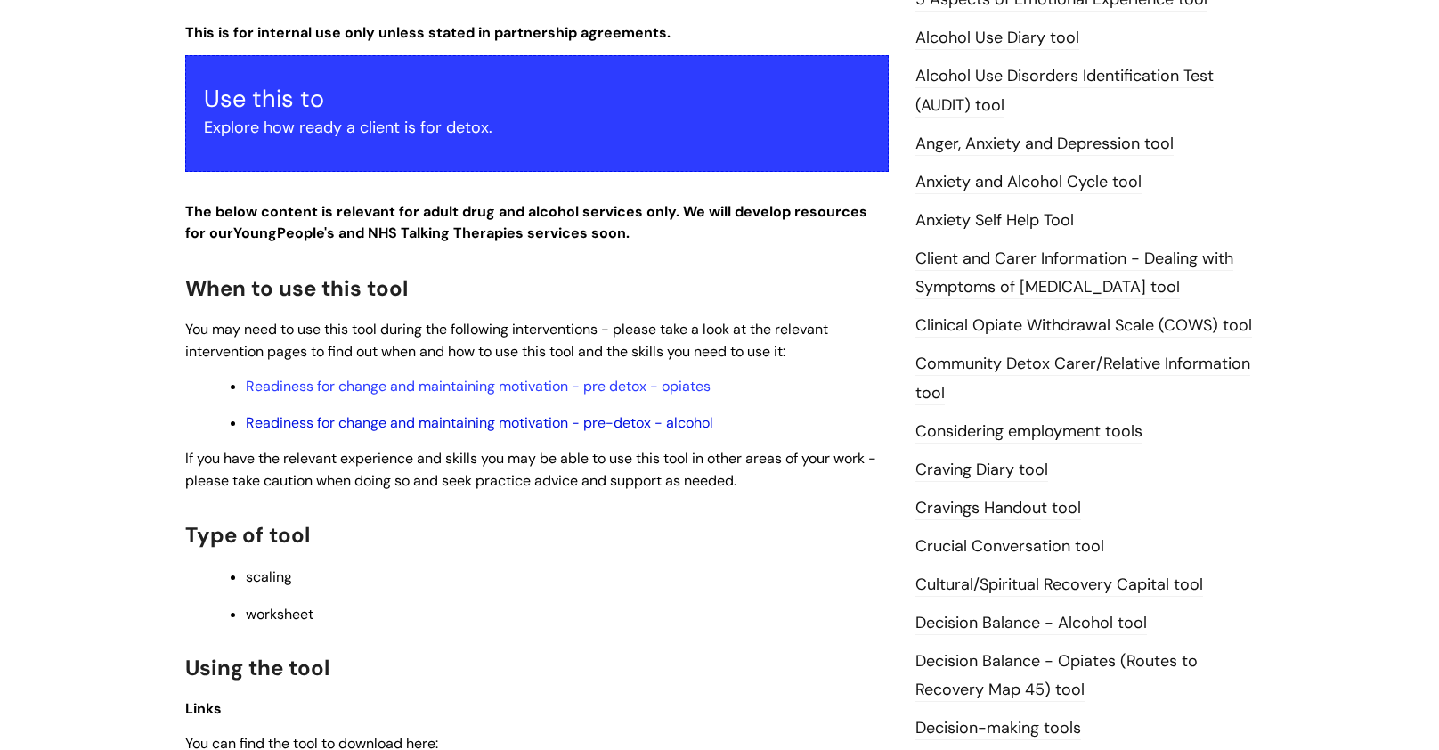
click at [673, 431] on link "Readiness for change and maintaining motivation - pre-detox - alcohol" at bounding box center [480, 422] width 468 height 19
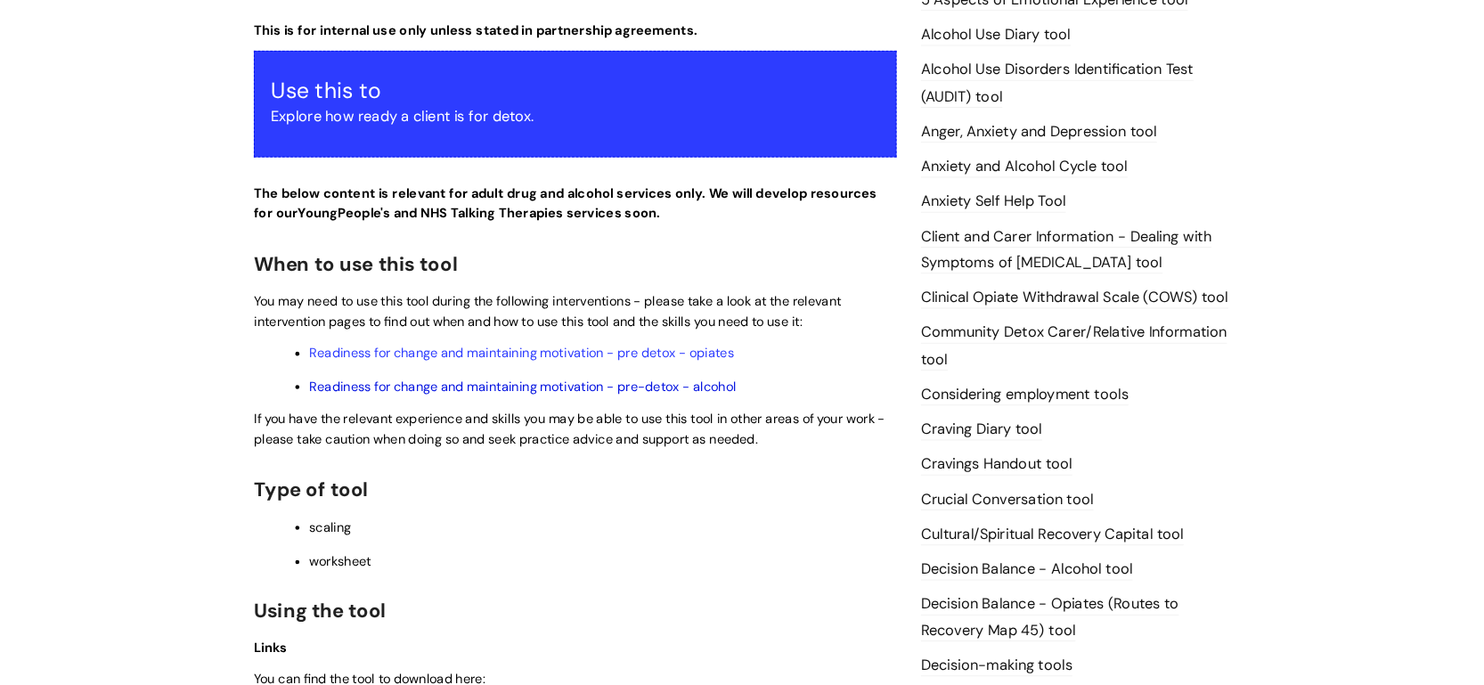
scroll to position [314, 0]
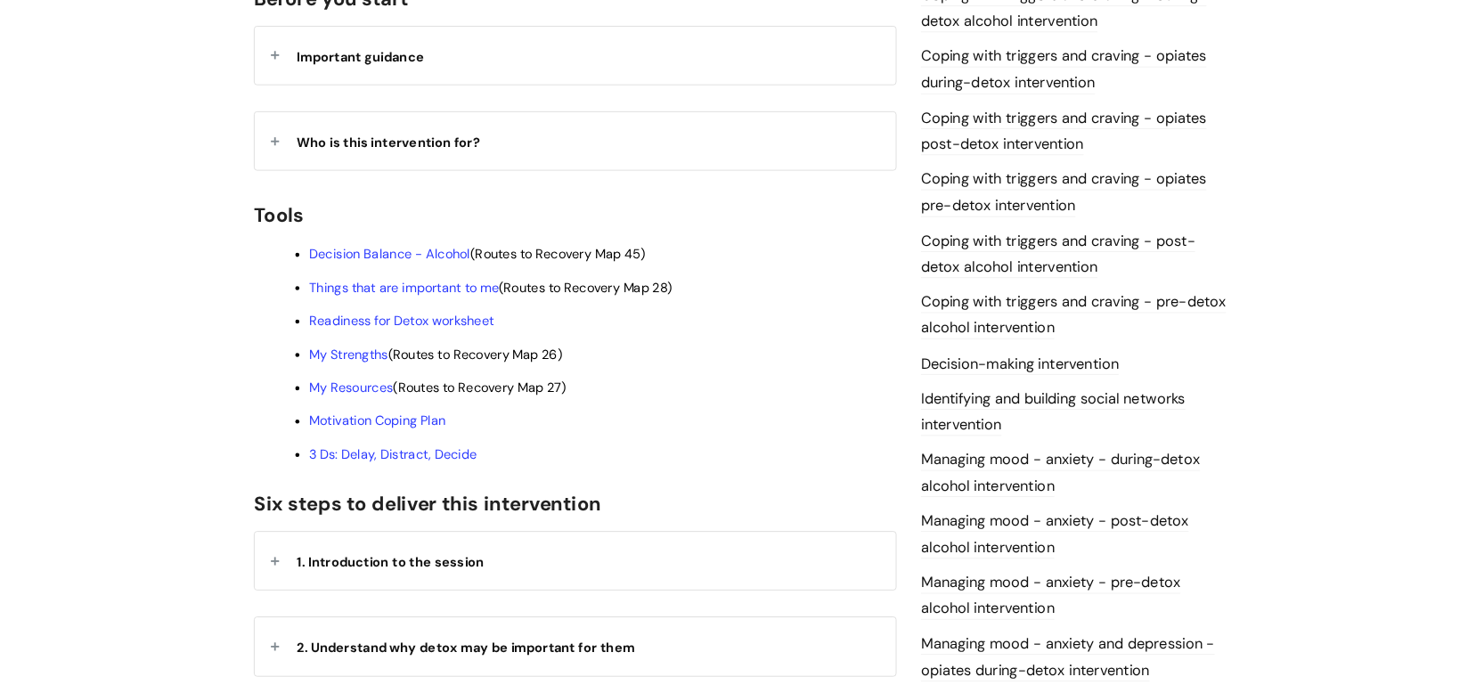
scroll to position [454, 0]
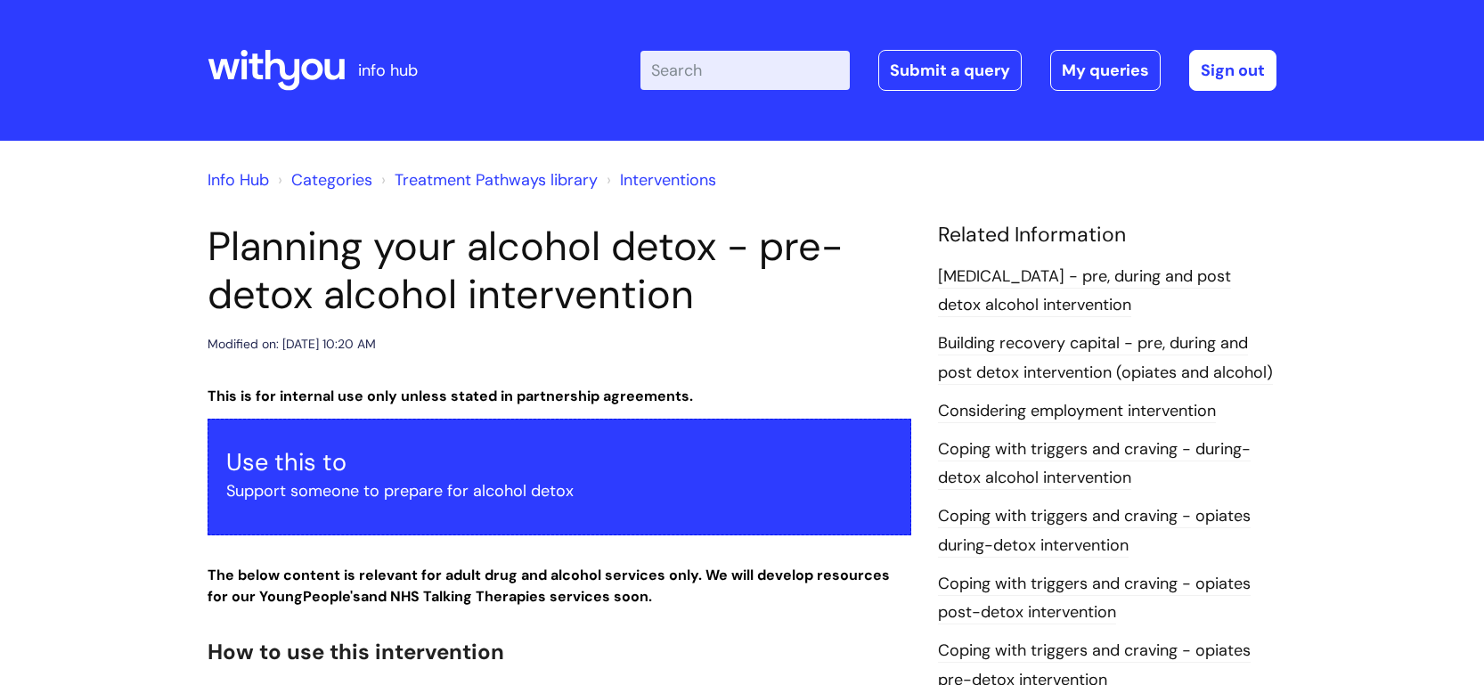
scroll to position [3044, 0]
